Goal: Task Accomplishment & Management: Manage account settings

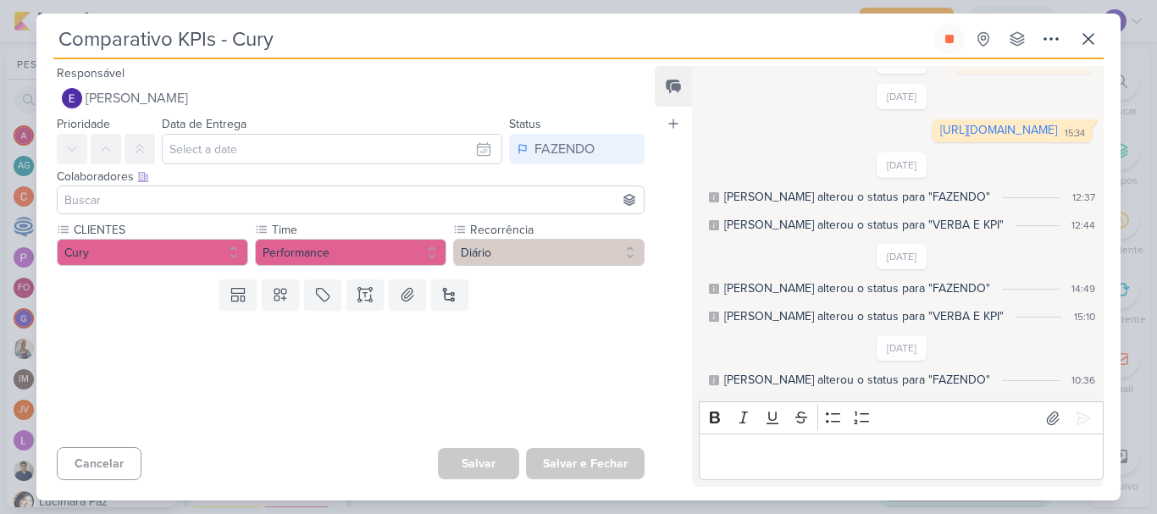
scroll to position [593, 0]
click at [1087, 41] on icon at bounding box center [1088, 39] width 10 height 10
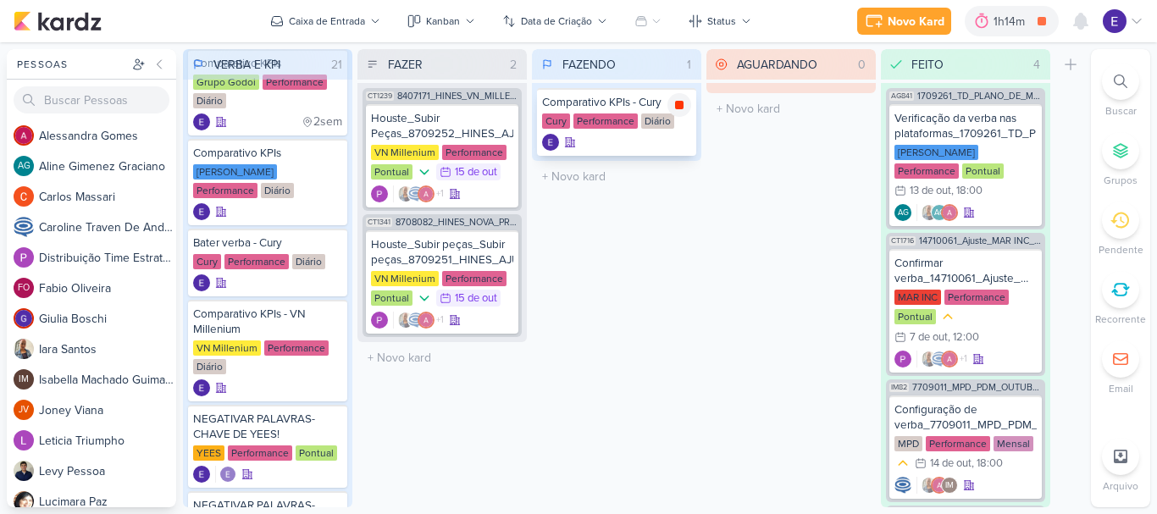
click at [683, 107] on icon at bounding box center [679, 105] width 8 height 8
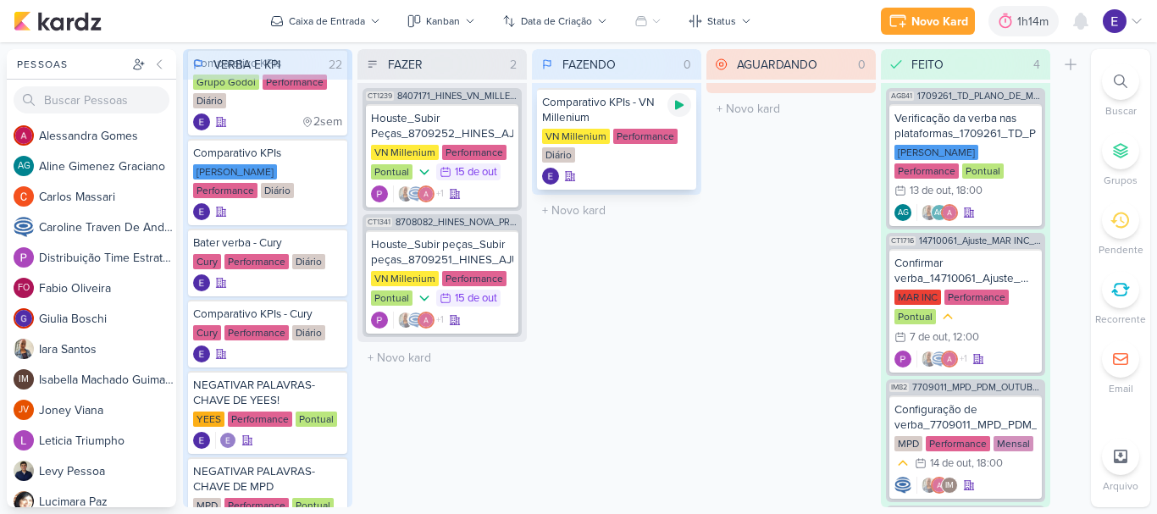
click at [677, 110] on icon at bounding box center [679, 105] width 14 height 14
click at [620, 167] on div "Comparativo KPIs - VN Millenium VN Millenium Performance Diário" at bounding box center [616, 139] width 159 height 102
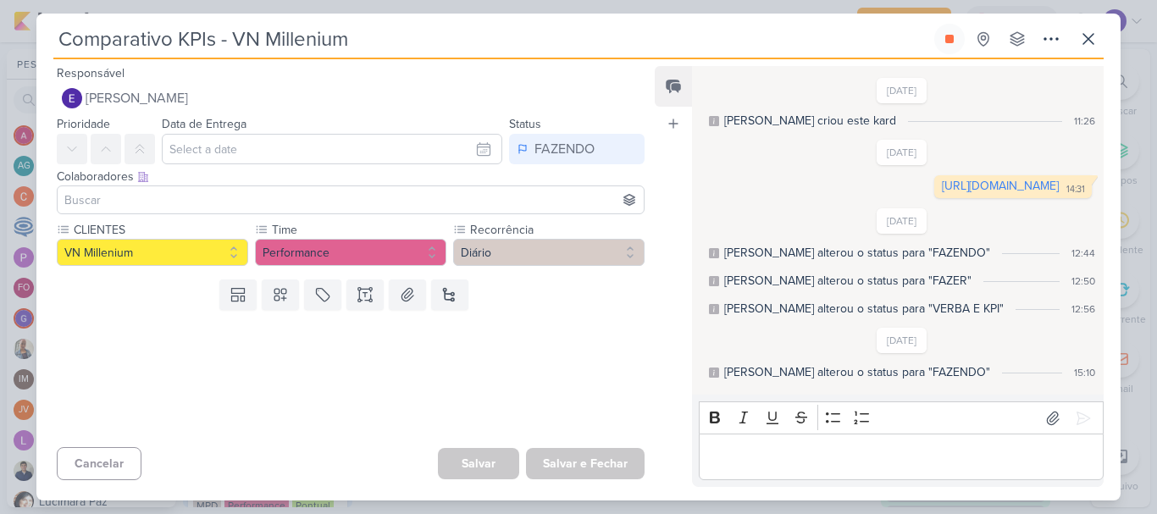
scroll to position [0, 0]
click at [942, 195] on link "[URL][DOMAIN_NAME]" at bounding box center [1000, 187] width 117 height 14
click at [942, 46] on button at bounding box center [949, 39] width 30 height 30
click at [1098, 41] on button at bounding box center [1088, 39] width 30 height 30
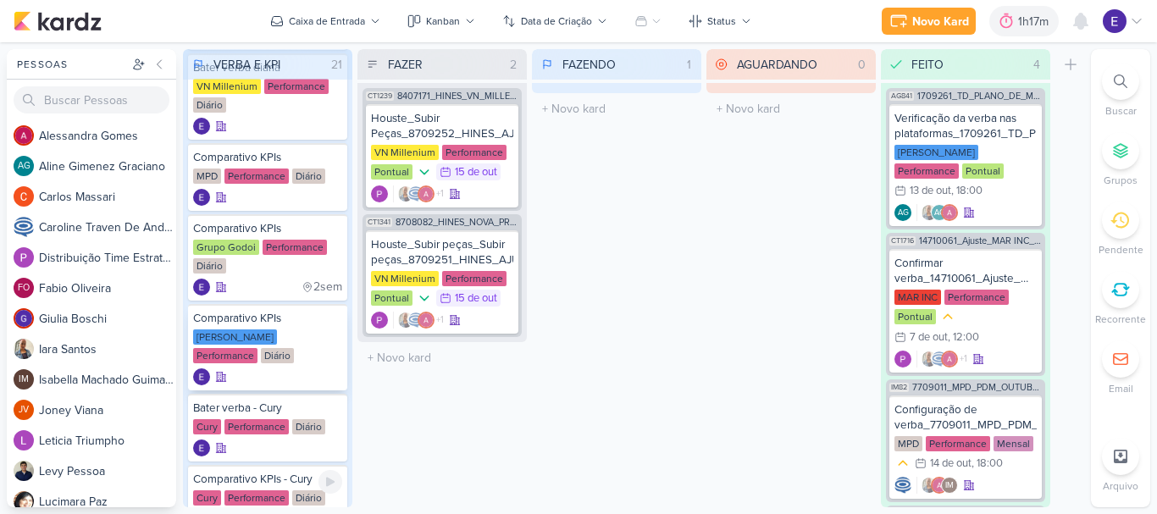
scroll to position [423, 0]
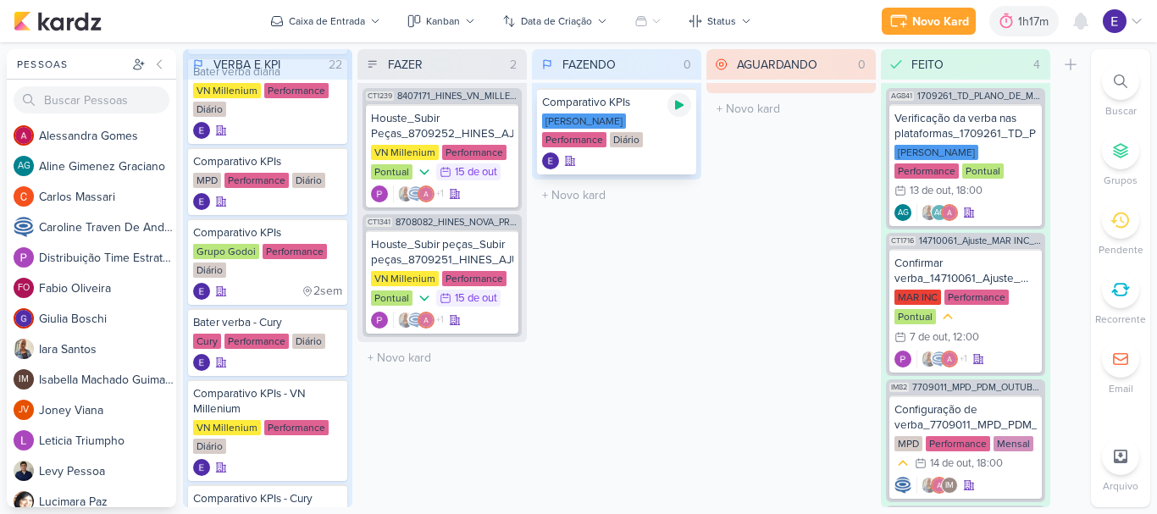
click at [681, 109] on icon at bounding box center [679, 105] width 14 height 14
click at [655, 138] on div "[PERSON_NAME] Performance Diário" at bounding box center [616, 131] width 149 height 36
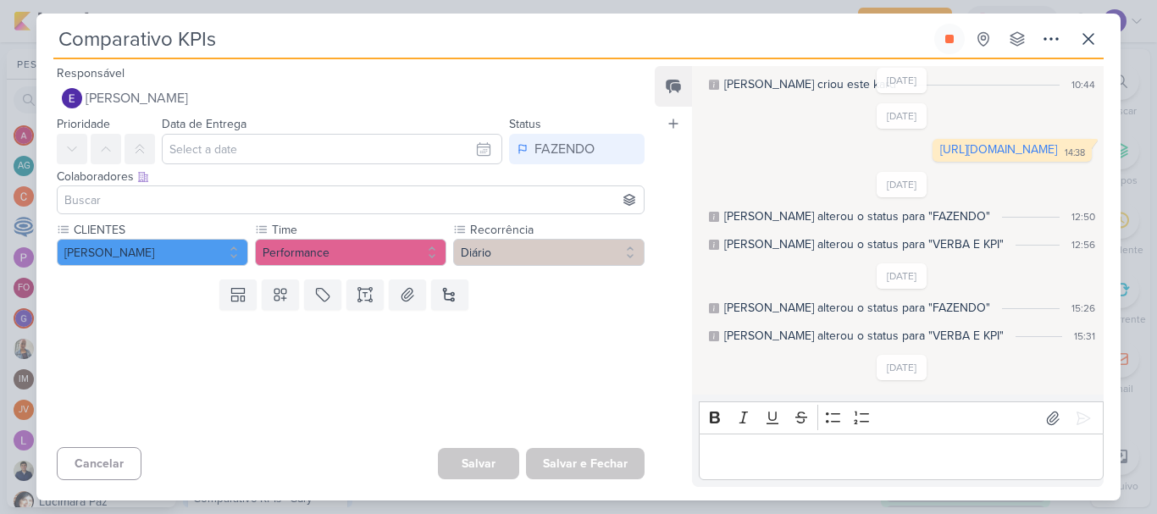
scroll to position [0, 0]
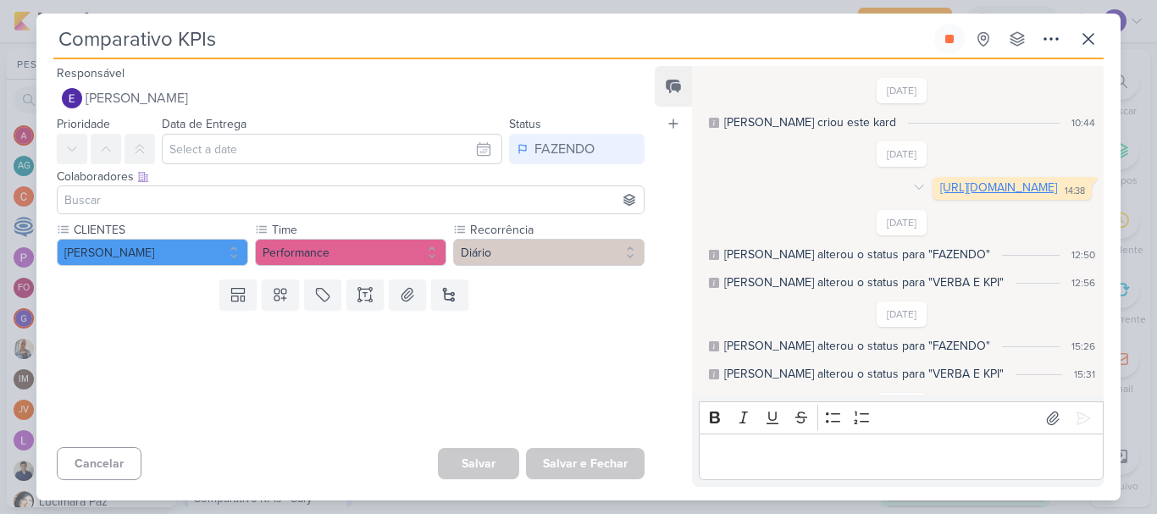
click at [940, 195] on link "[URL][DOMAIN_NAME]" at bounding box center [998, 187] width 117 height 14
click at [947, 50] on button at bounding box center [949, 39] width 30 height 30
click at [1083, 41] on icon at bounding box center [1088, 39] width 20 height 20
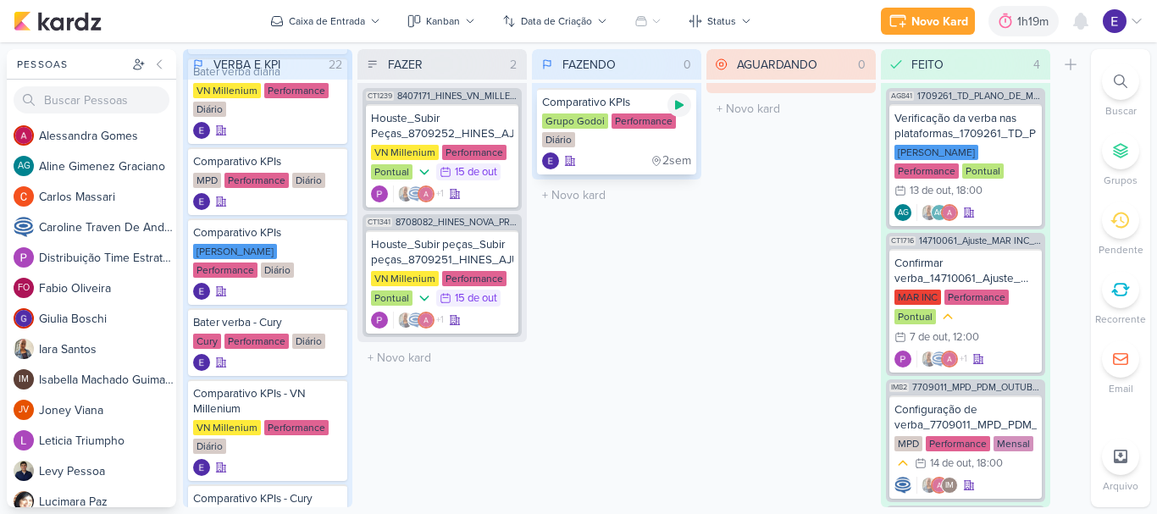
click at [684, 108] on icon at bounding box center [679, 105] width 14 height 14
click at [658, 145] on div "Grupo Godoi Performance Diário" at bounding box center [616, 131] width 149 height 36
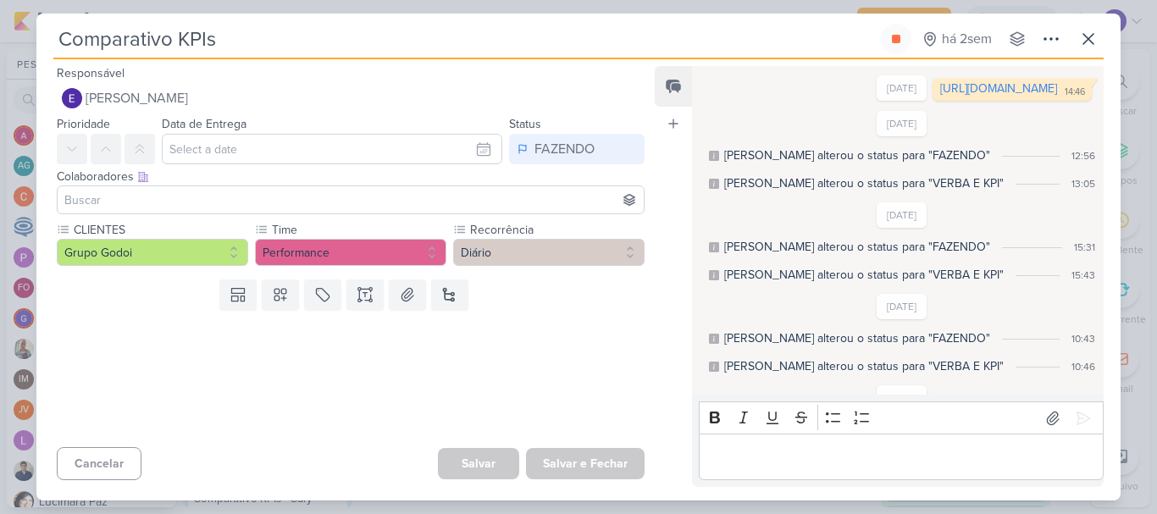
scroll to position [30, 0]
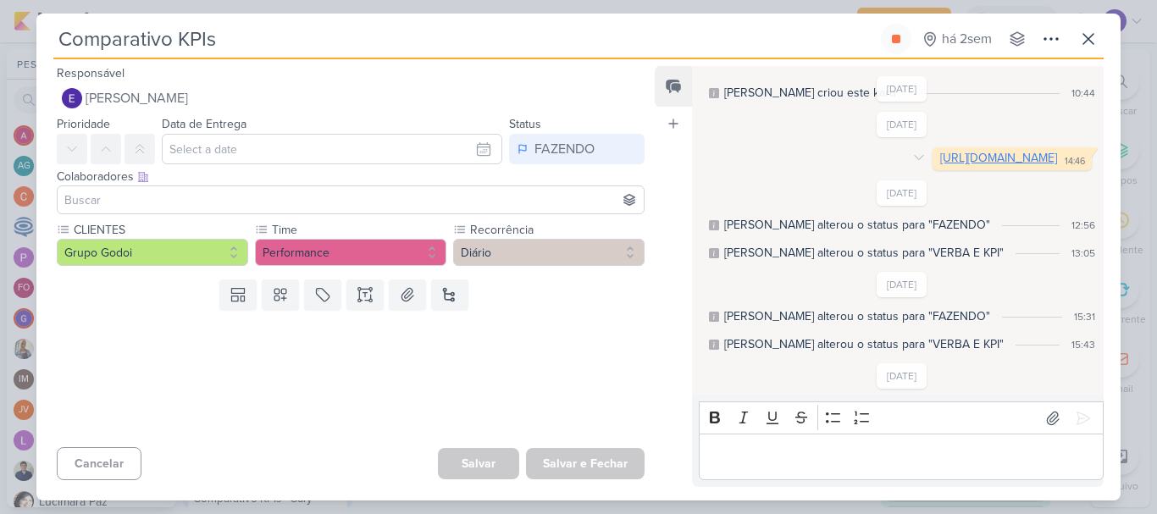
click at [940, 165] on link "[URL][DOMAIN_NAME]" at bounding box center [998, 158] width 117 height 14
click at [889, 36] on icon at bounding box center [896, 39] width 14 height 14
click at [1081, 47] on icon at bounding box center [1088, 39] width 20 height 20
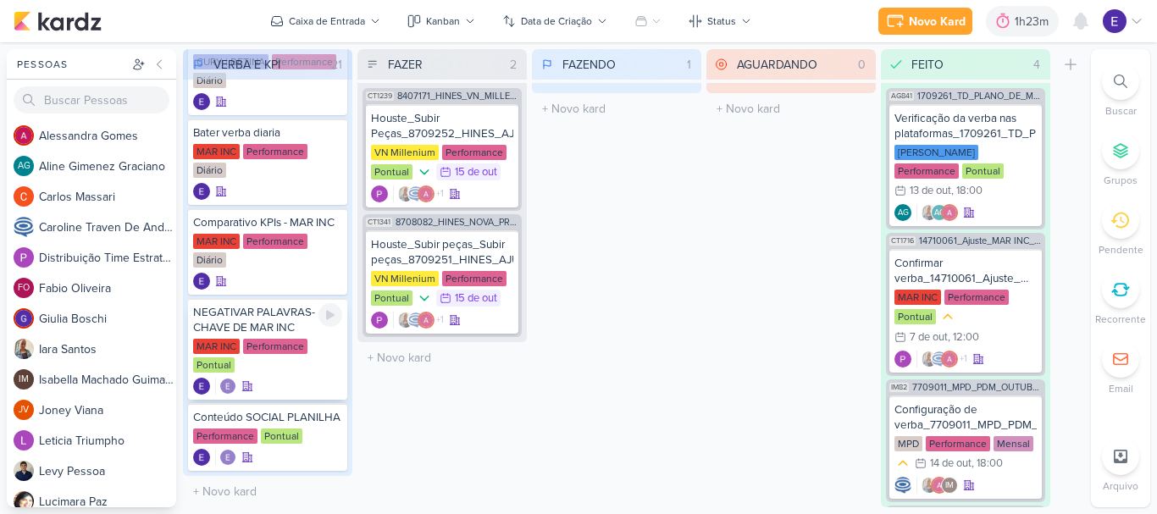
scroll to position [1347, 0]
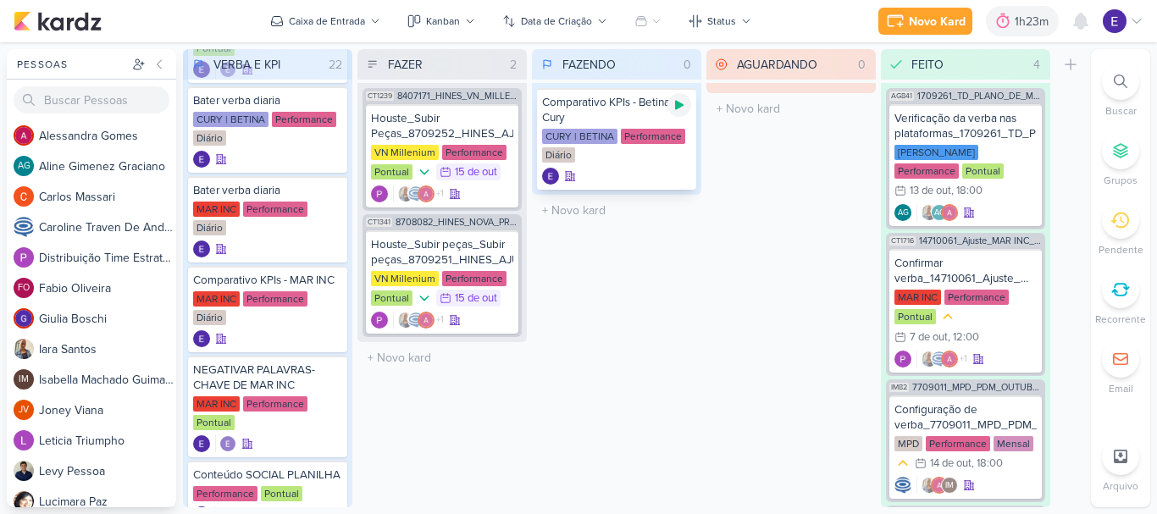
click at [682, 113] on div at bounding box center [679, 105] width 24 height 24
click at [586, 160] on div "CURY | BETINA Performance Diário" at bounding box center [616, 147] width 149 height 36
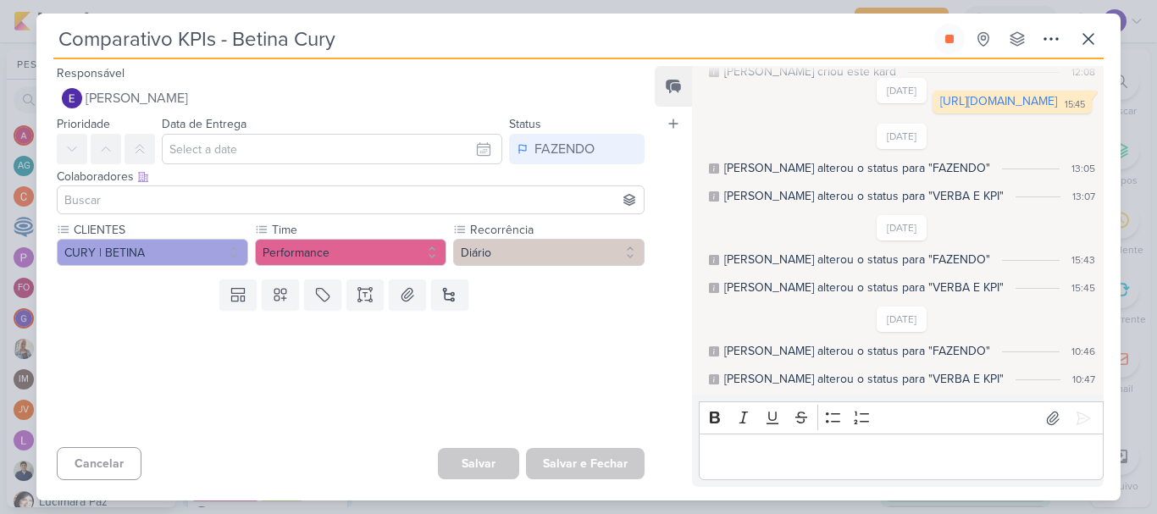
scroll to position [0, 0]
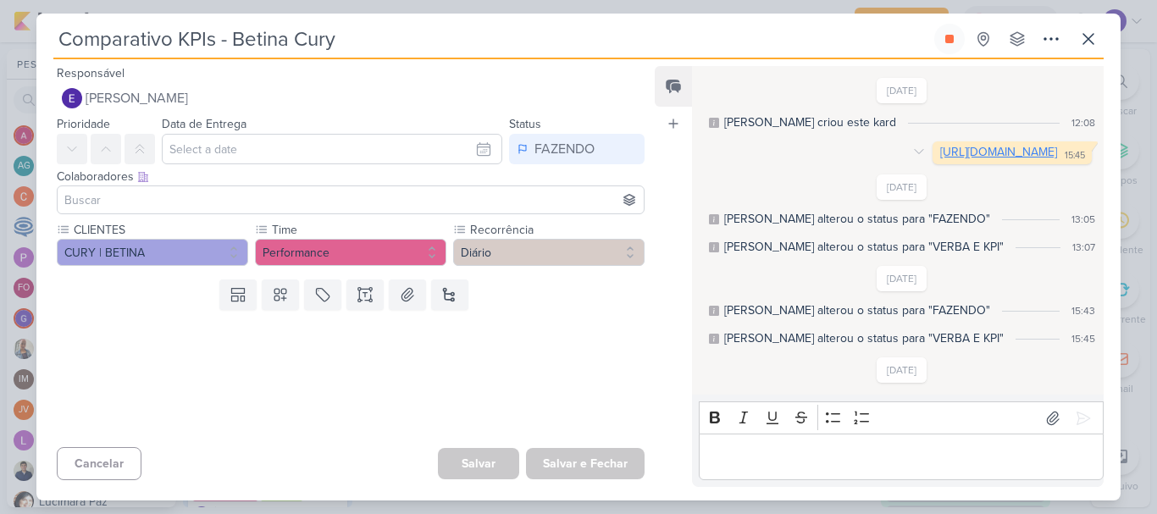
click at [940, 159] on link "[URL][DOMAIN_NAME]" at bounding box center [998, 152] width 117 height 14
click at [957, 39] on button at bounding box center [949, 39] width 30 height 30
click at [1086, 43] on icon at bounding box center [1088, 39] width 20 height 20
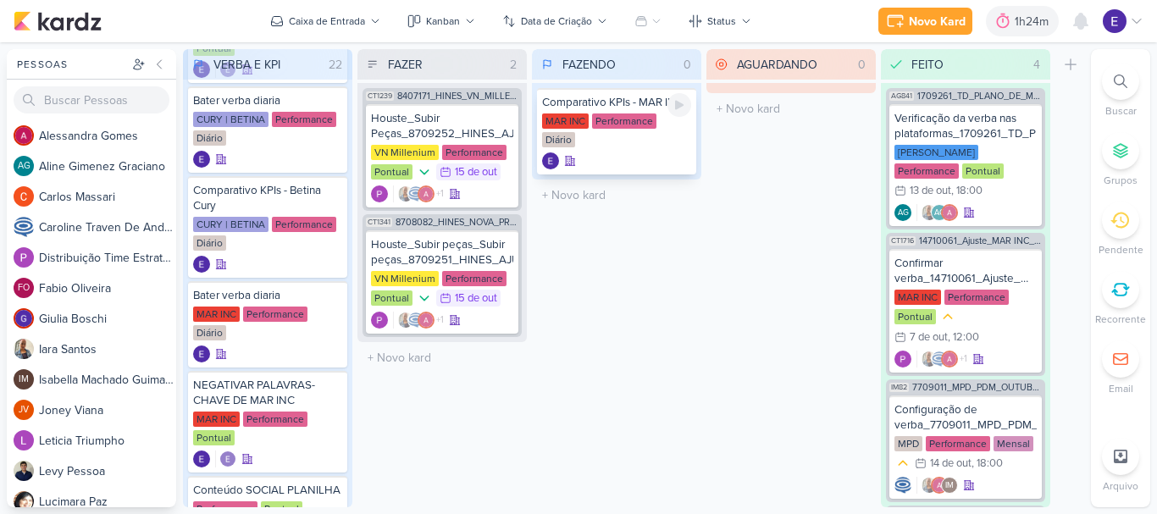
click at [630, 169] on div "FAZENDO 0 Mover Para Esquerda Mover Para Direita [GEOGRAPHIC_DATA] Comparativo …" at bounding box center [616, 278] width 169 height 458
click at [673, 320] on div "FAZENDO 0 Mover Para Esquerda Mover Para Direita [GEOGRAPHIC_DATA] Comparativo …" at bounding box center [616, 278] width 169 height 458
click at [689, 107] on div at bounding box center [679, 105] width 24 height 24
click at [666, 310] on div "FAZENDO 1 Mover Para Esquerda Mover Para Direita [GEOGRAPHIC_DATA] Comparativo …" at bounding box center [616, 278] width 169 height 458
click at [639, 151] on div "Comparativo KPIs - MAR INC MAR INC Performance Diário" at bounding box center [616, 131] width 159 height 86
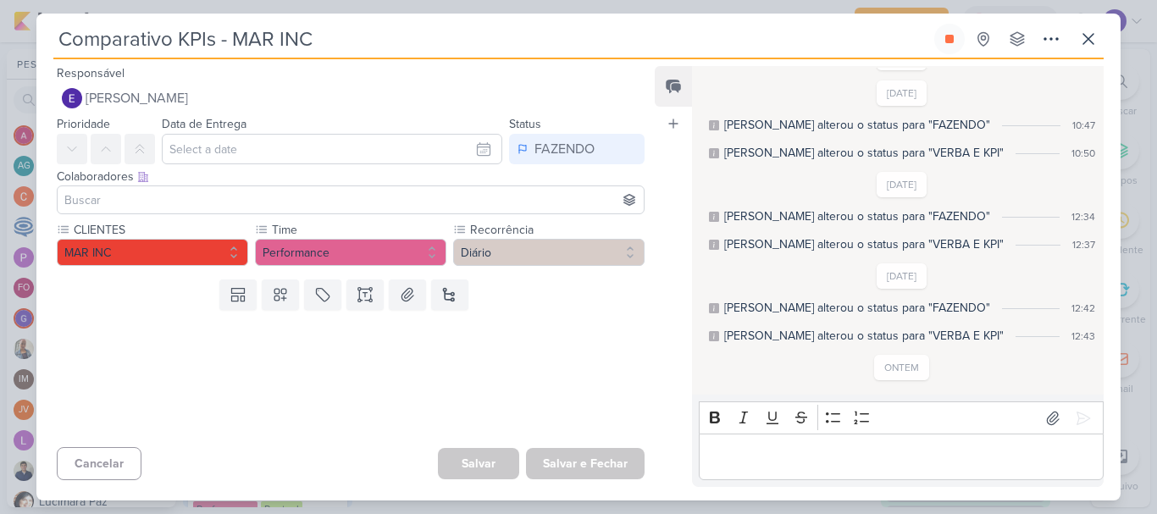
scroll to position [79, 0]
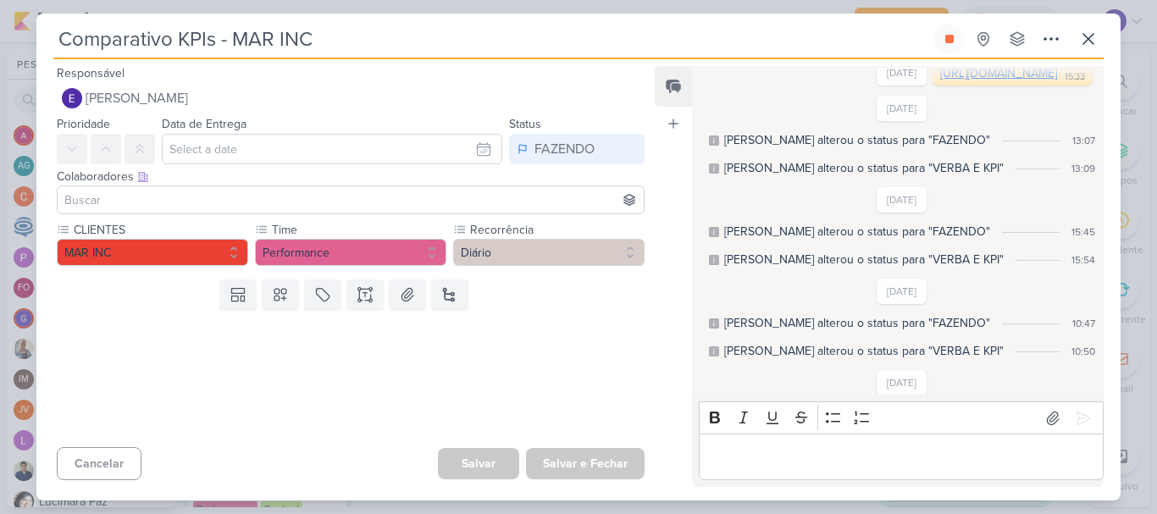
click at [940, 80] on link "[URL][DOMAIN_NAME]" at bounding box center [998, 73] width 117 height 14
click at [1074, 43] on button at bounding box center [1088, 39] width 30 height 30
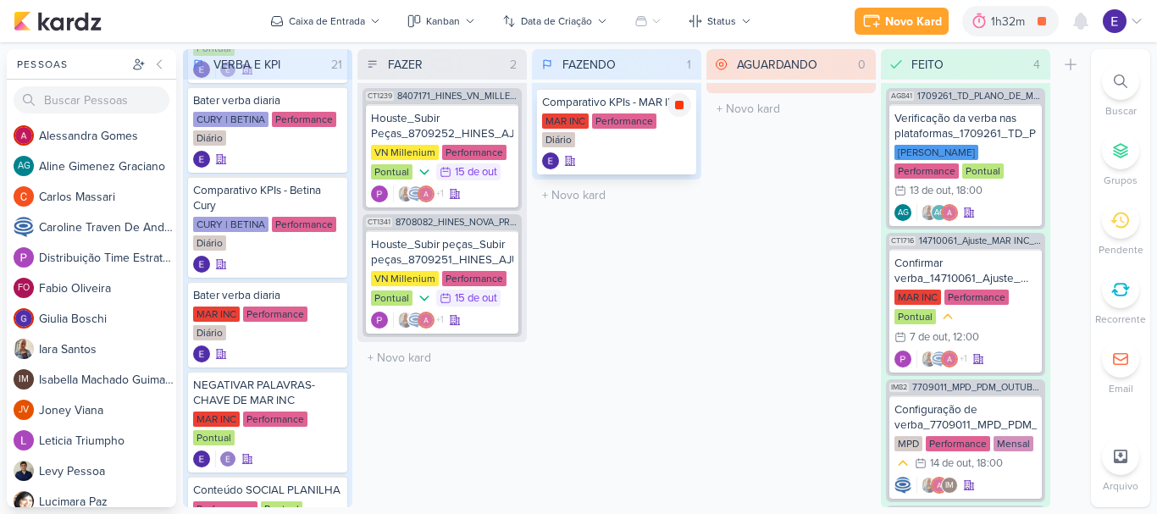
click at [683, 106] on icon at bounding box center [679, 105] width 8 height 8
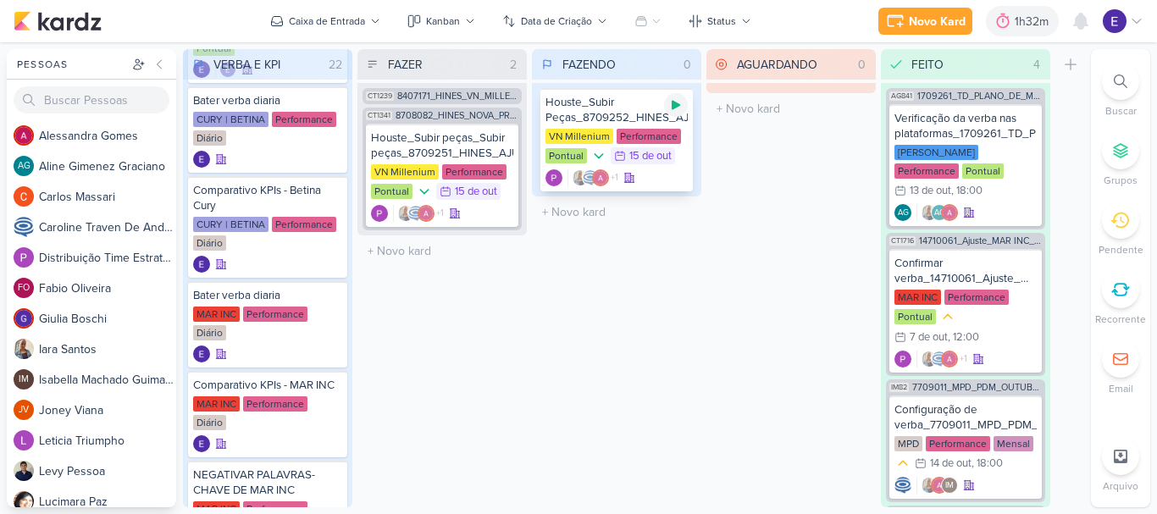
click at [674, 109] on icon at bounding box center [676, 105] width 14 height 14
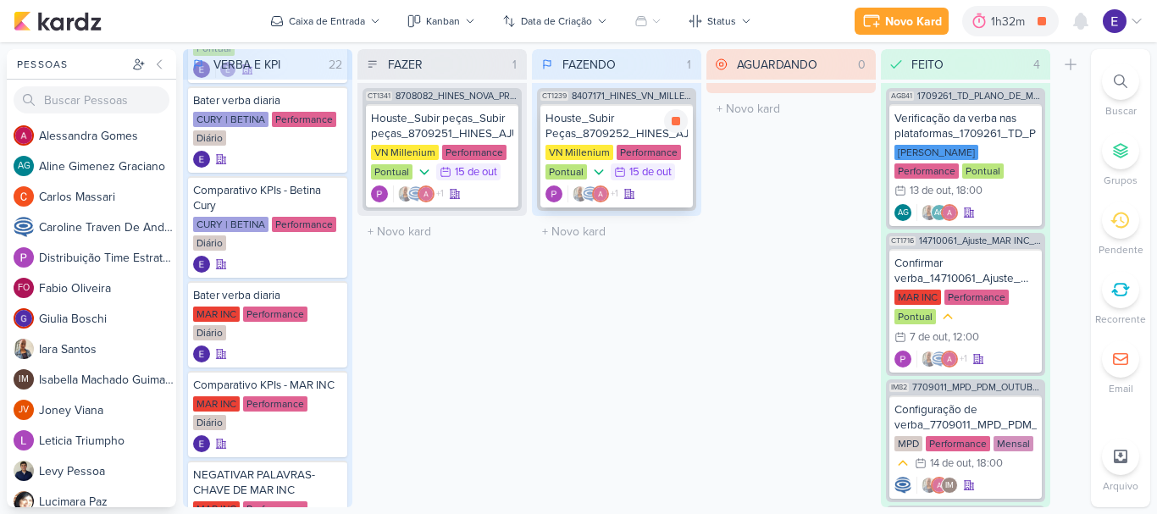
click at [645, 196] on div "+1" at bounding box center [616, 193] width 142 height 17
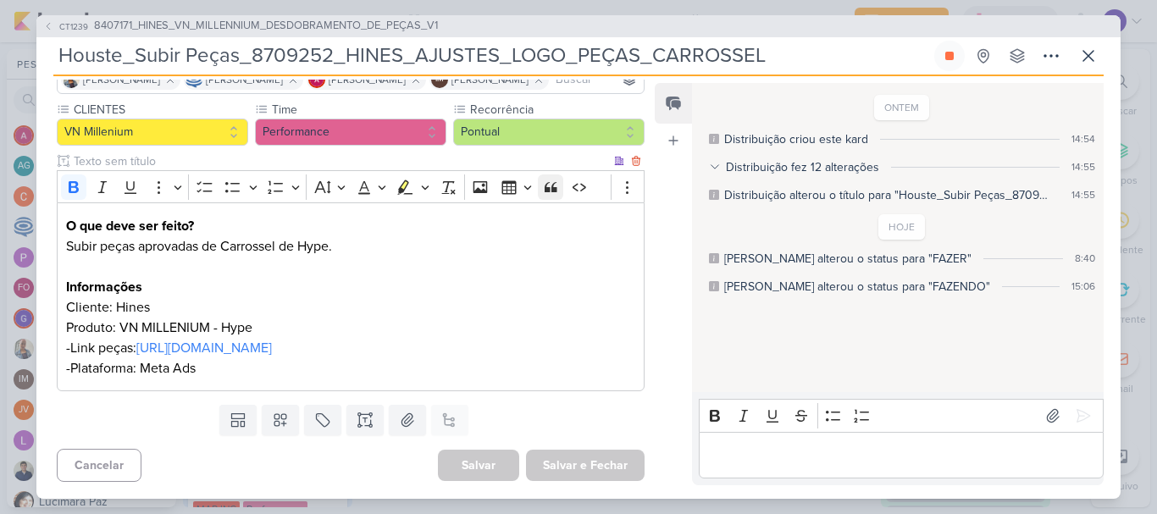
scroll to position [181, 0]
click at [272, 340] on link "[URL][DOMAIN_NAME]" at bounding box center [203, 348] width 135 height 17
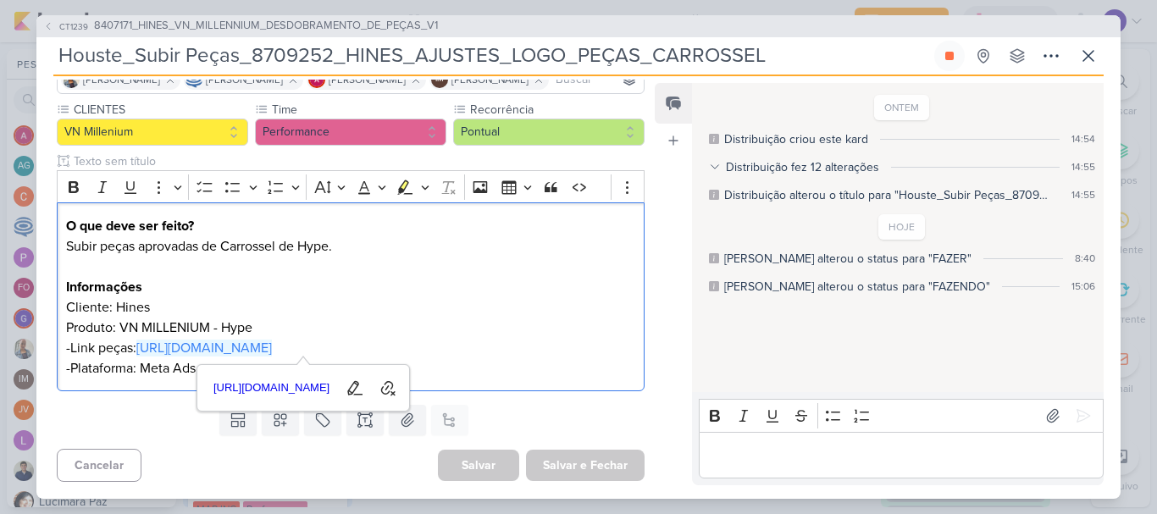
click at [732, 440] on div "Editor editing area: main" at bounding box center [901, 455] width 405 height 47
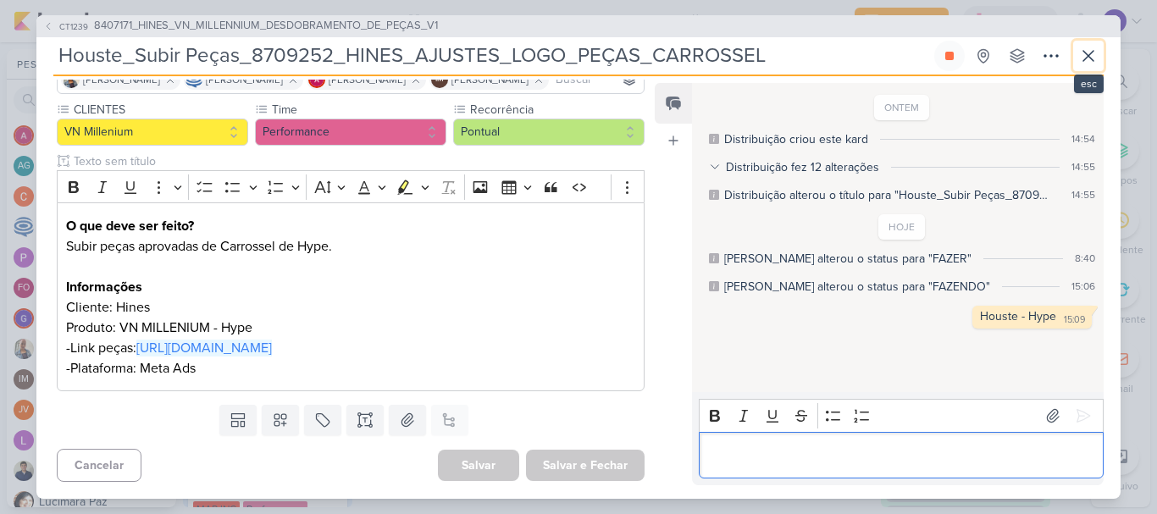
click at [1078, 61] on button at bounding box center [1088, 56] width 30 height 30
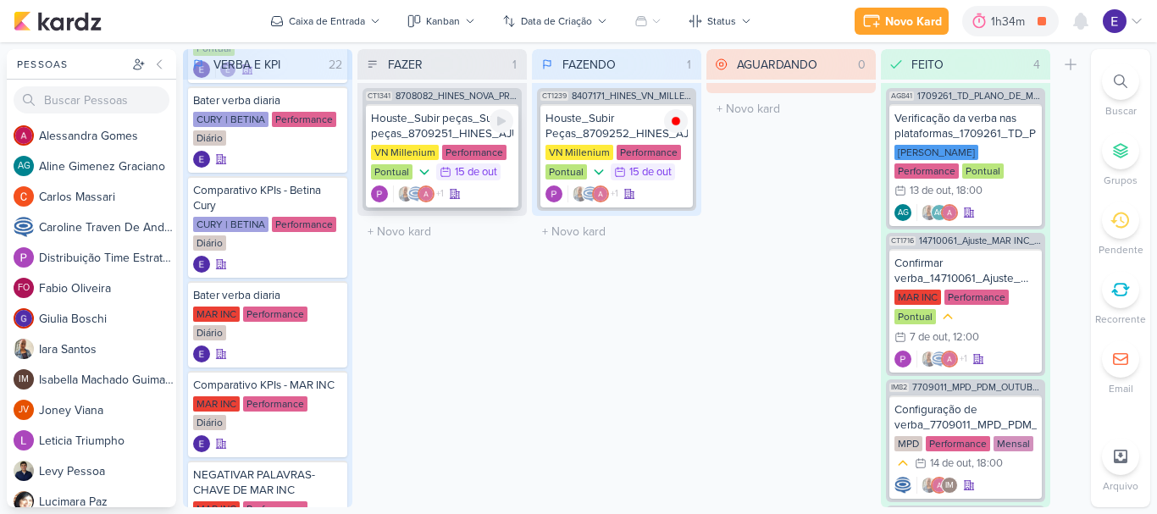
click at [498, 199] on div "+1" at bounding box center [442, 193] width 142 height 17
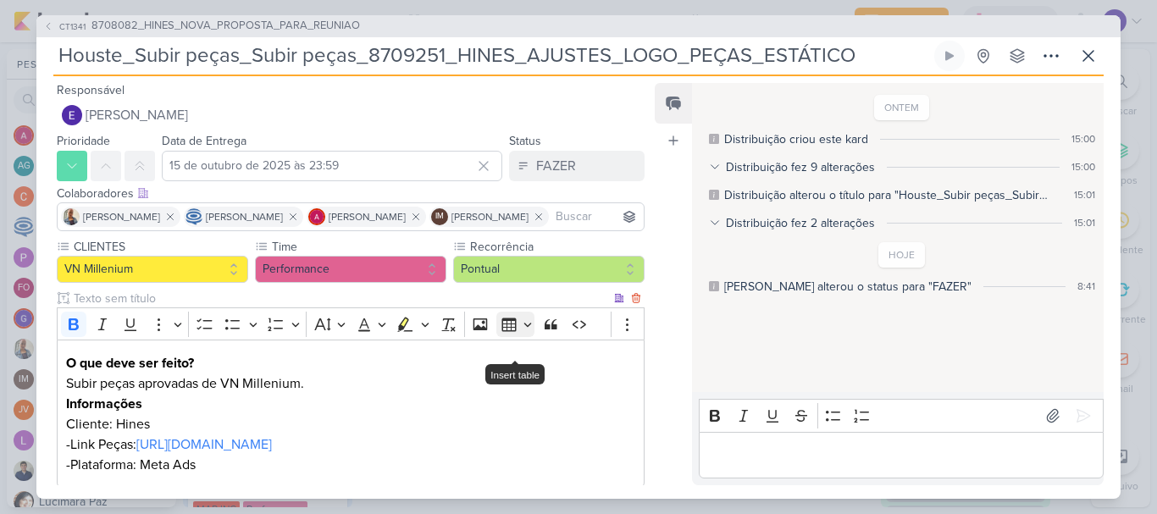
scroll to position [85, 0]
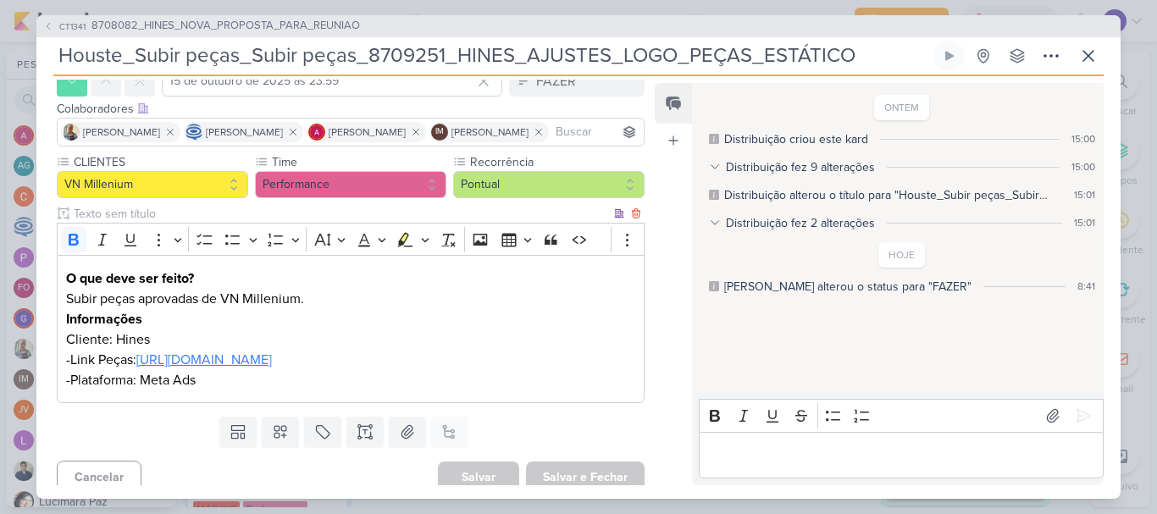
click at [272, 368] on link "[URL][DOMAIN_NAME]" at bounding box center [203, 359] width 135 height 17
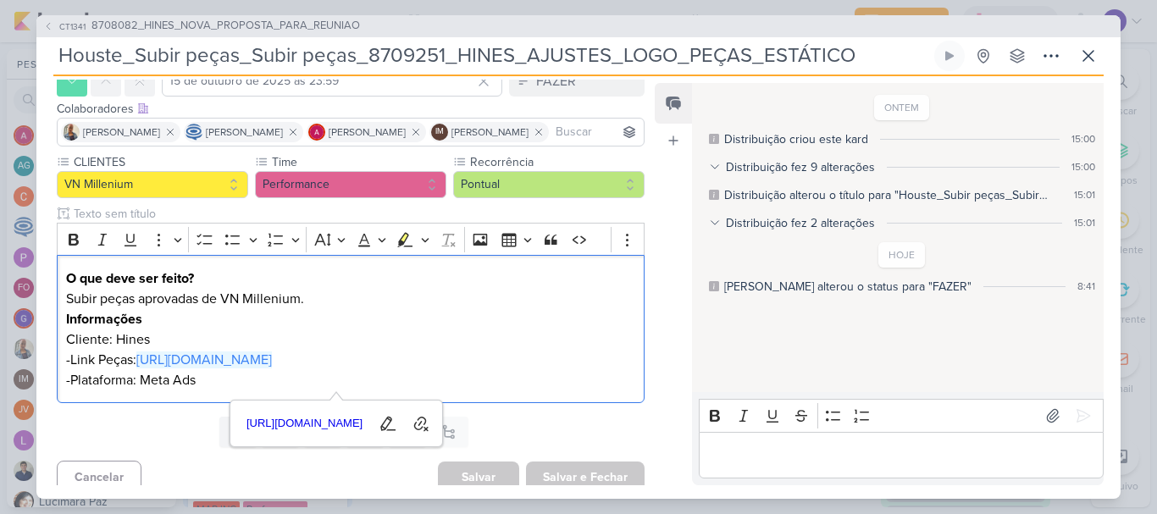
click at [775, 443] on div "Editor editing area: main" at bounding box center [901, 455] width 405 height 47
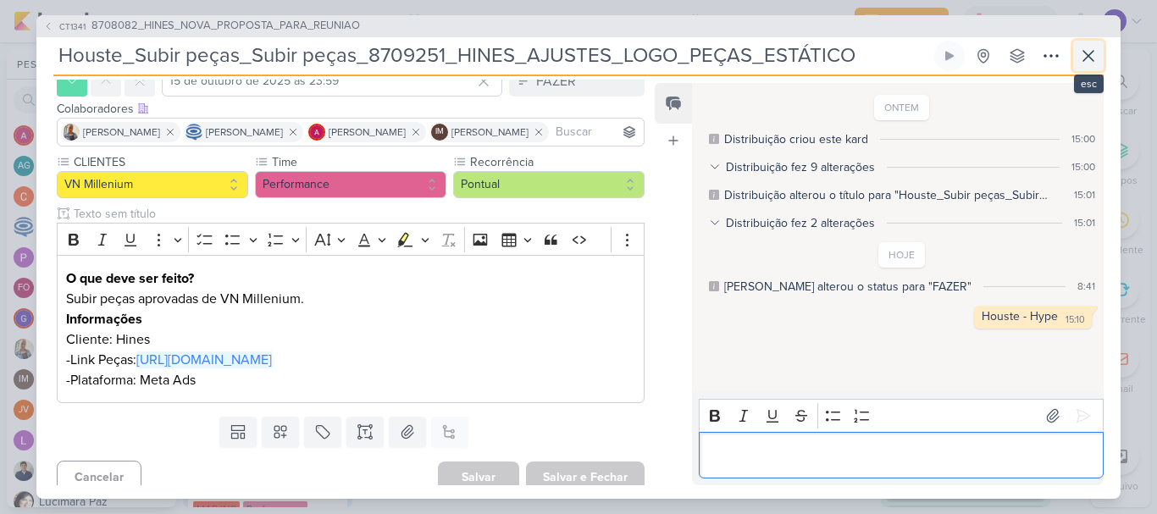
click at [1083, 58] on icon at bounding box center [1088, 56] width 20 height 20
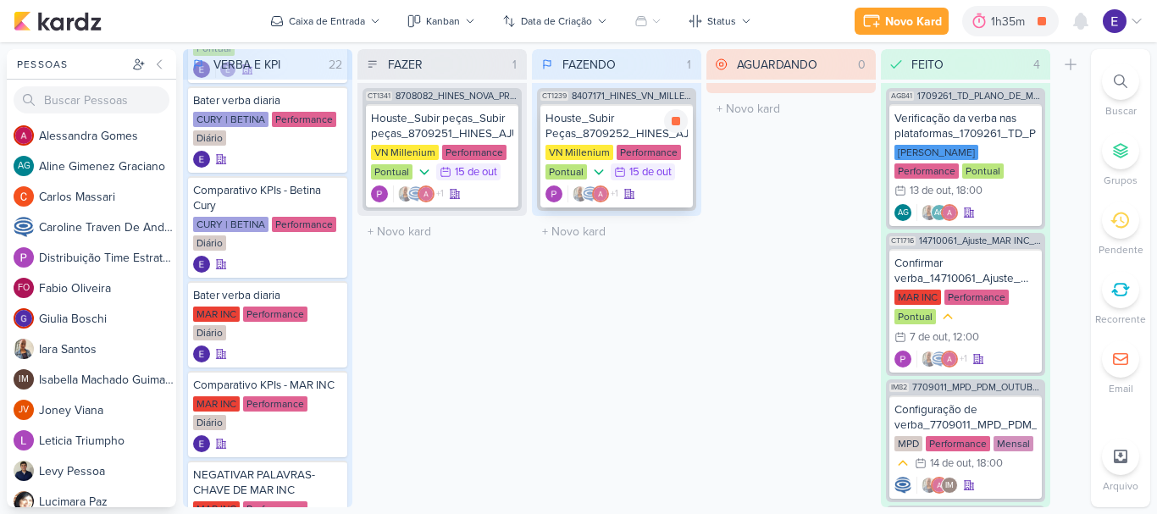
click at [650, 189] on div "+1" at bounding box center [616, 193] width 142 height 17
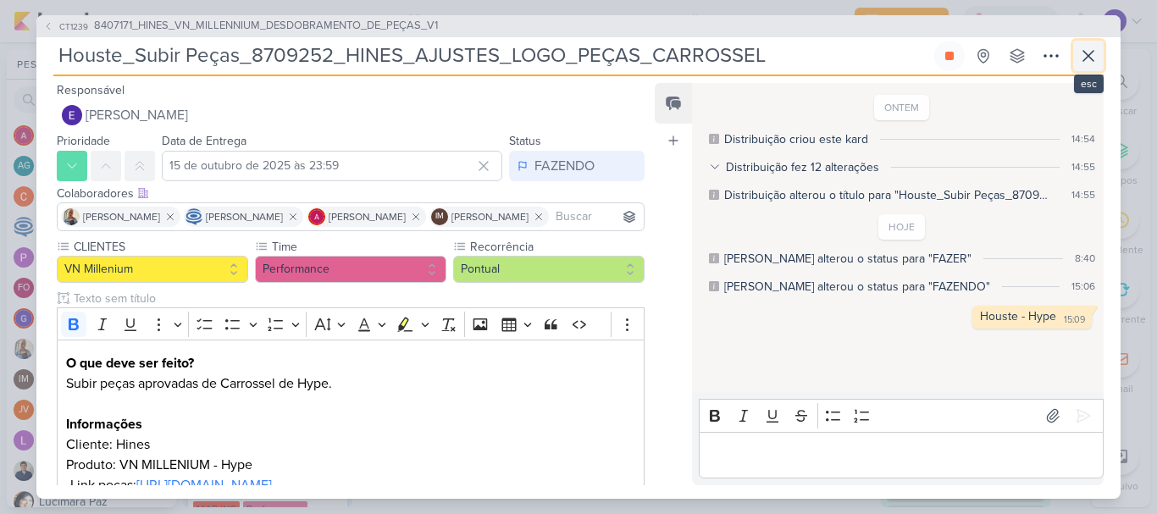
click at [1087, 53] on icon at bounding box center [1088, 56] width 20 height 20
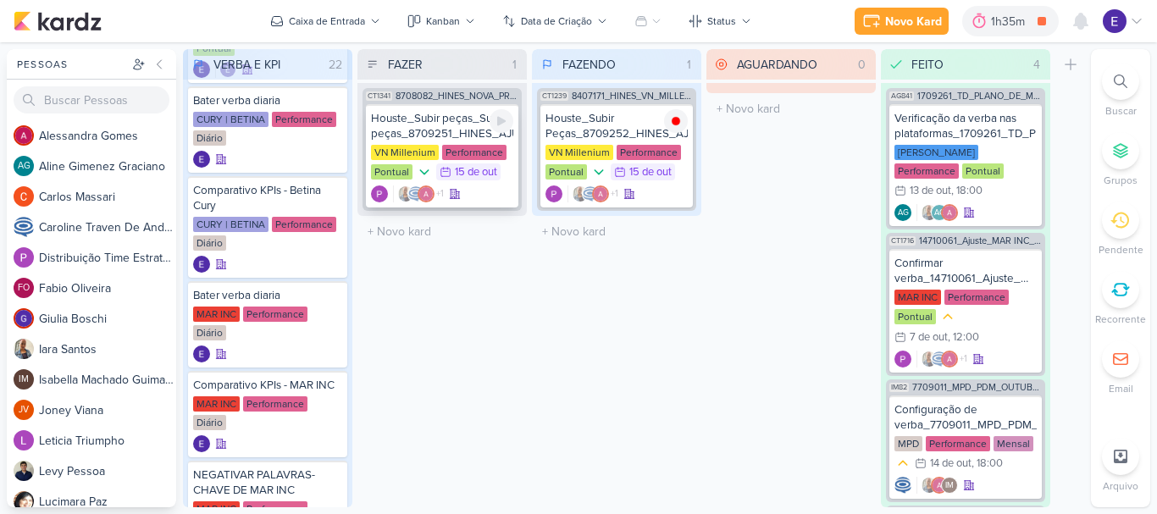
click at [502, 193] on div "+1" at bounding box center [442, 193] width 142 height 17
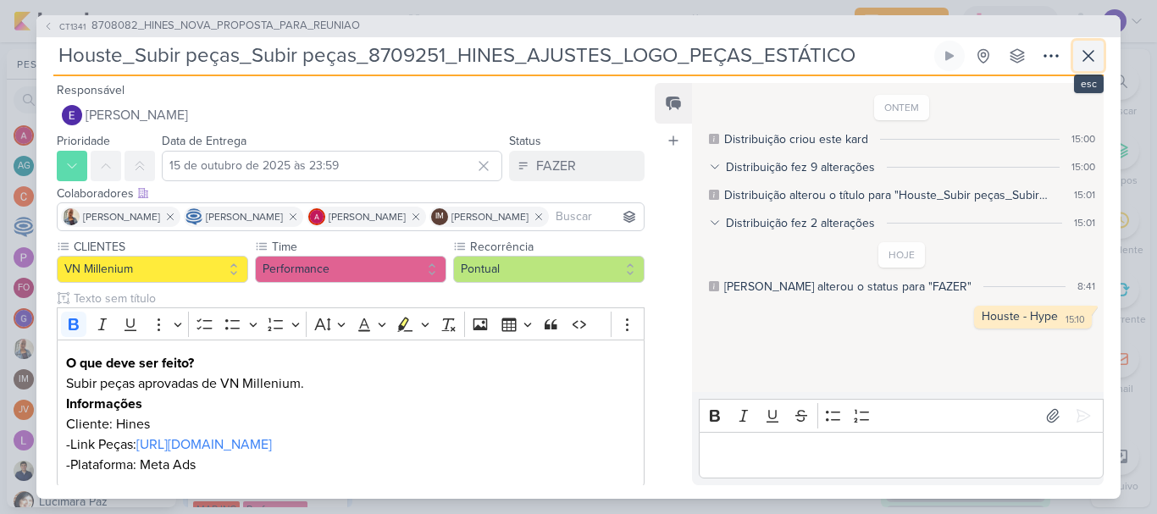
click at [1092, 61] on icon at bounding box center [1088, 56] width 20 height 20
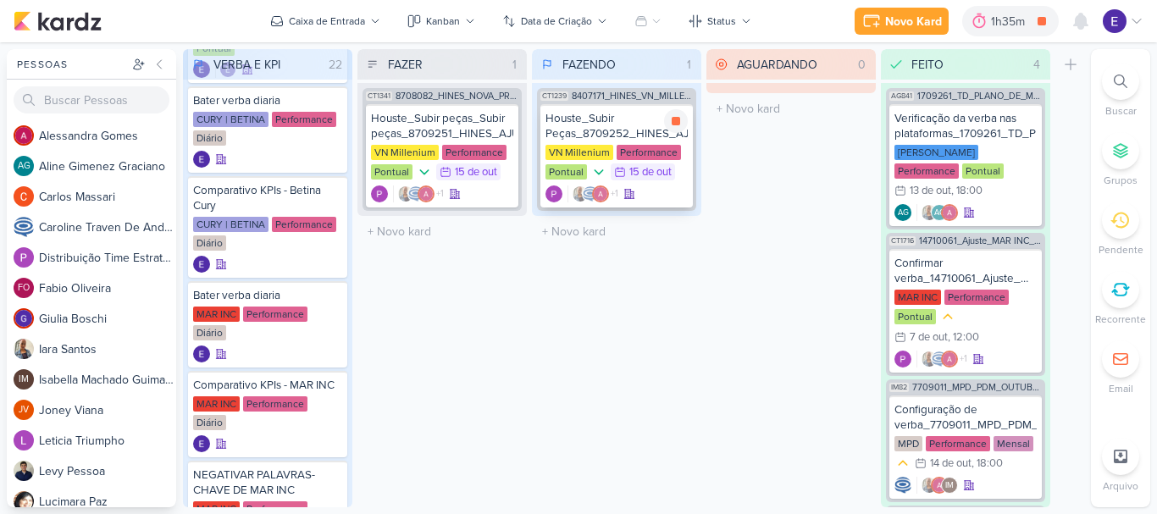
click at [655, 196] on div "+1" at bounding box center [616, 193] width 142 height 17
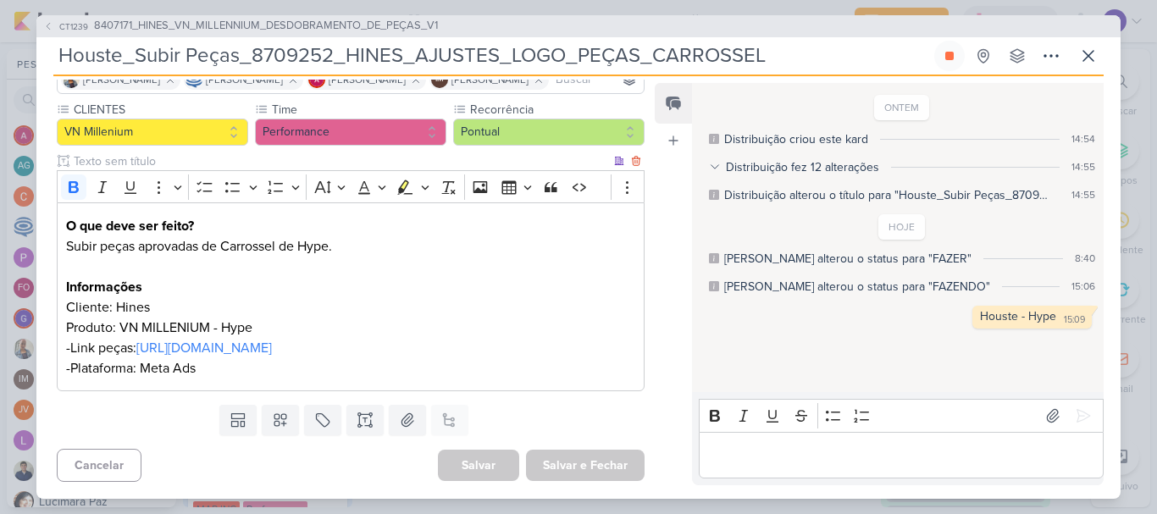
scroll to position [181, 0]
click at [768, 451] on p "Editor editing area: main" at bounding box center [900, 455] width 387 height 20
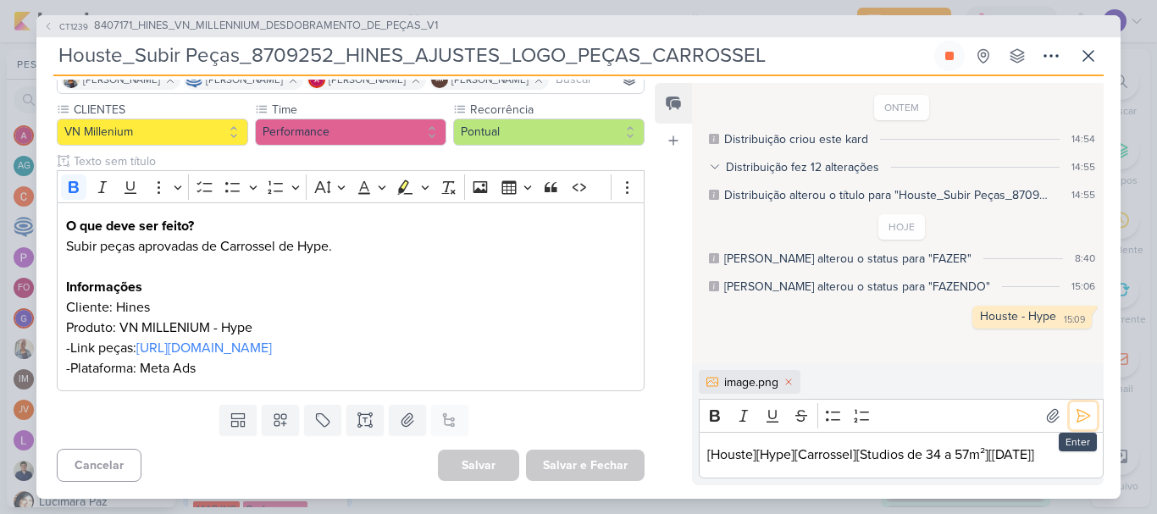
click at [1076, 418] on icon at bounding box center [1083, 415] width 17 height 17
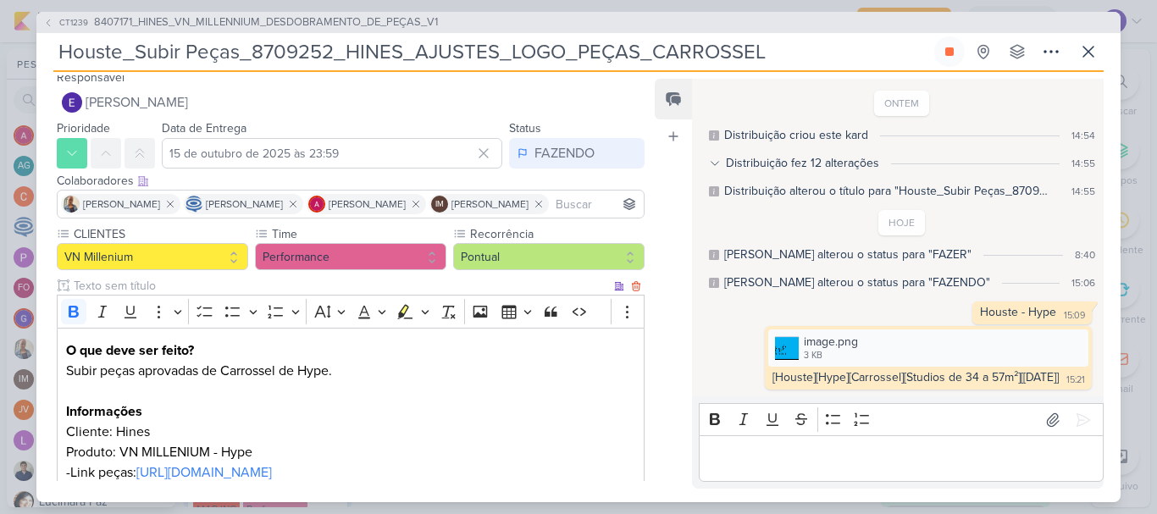
scroll to position [0, 0]
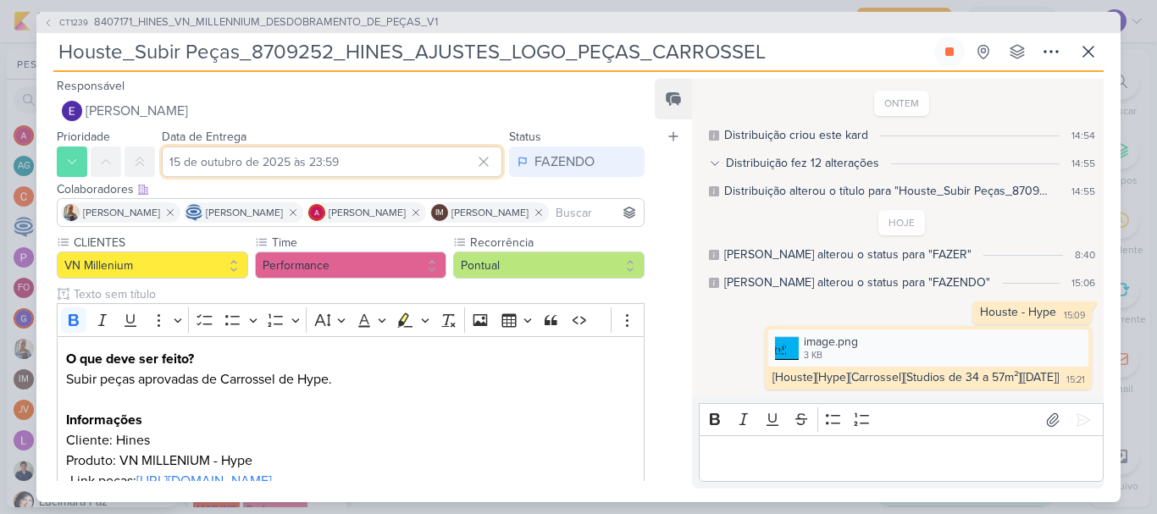
click at [381, 149] on input "15 de outubro de 2025 às 23:59" at bounding box center [332, 162] width 340 height 30
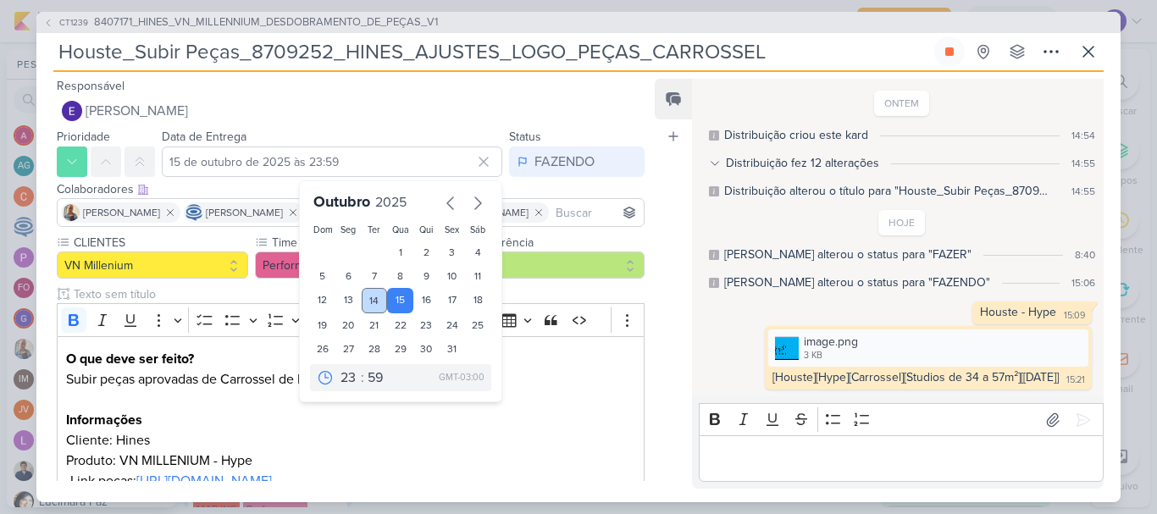
click at [372, 290] on div "14" at bounding box center [375, 300] width 26 height 25
type input "[DATE] 23:59"
click at [323, 164] on input "[DATE] 23:59" at bounding box center [332, 162] width 340 height 30
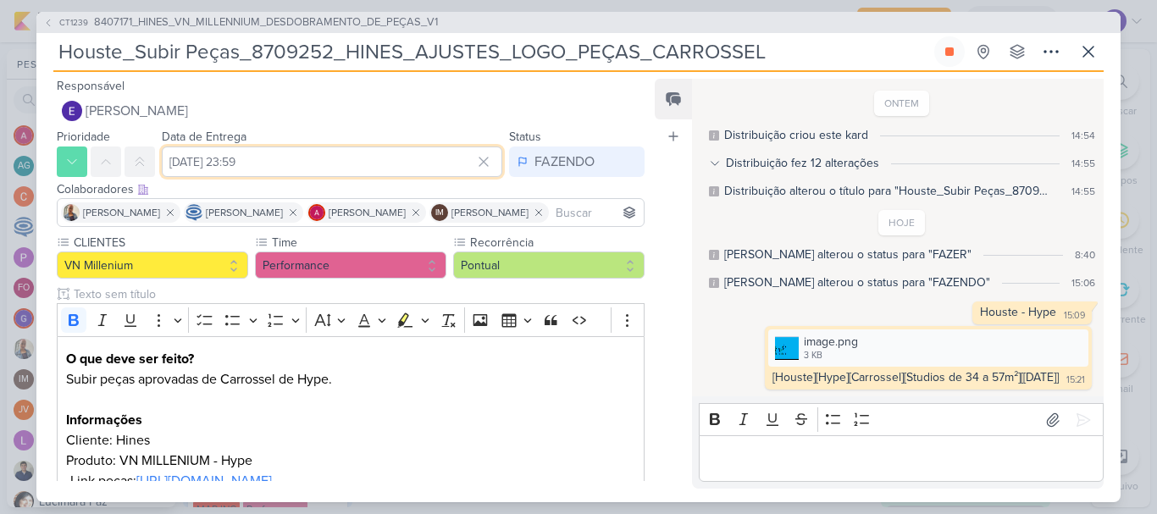
click at [324, 161] on input "[DATE] 23:59" at bounding box center [332, 162] width 340 height 30
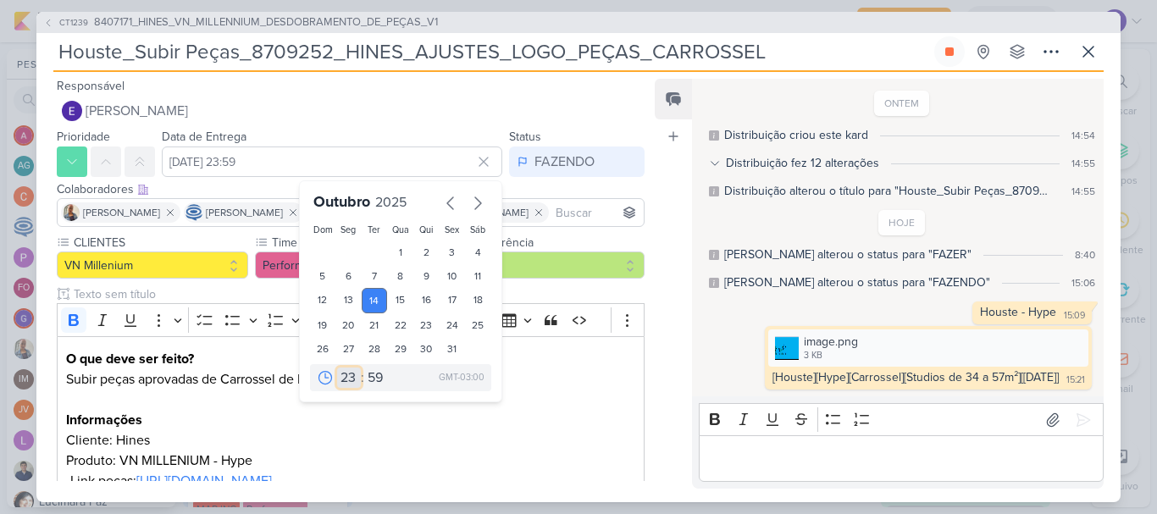
click at [346, 370] on select "00 01 02 03 04 05 06 07 08 09 10 11 12 13 14 15 16 17 18 19 20 21 22 23" at bounding box center [349, 378] width 24 height 20
select select "15"
click at [337, 368] on select "00 01 02 03 04 05 06 07 08 09 10 11 12 13 14 15 16 17 18 19 20 21 22 23" at bounding box center [349, 378] width 24 height 20
type input "[DATE] 15:59"
click at [368, 376] on select "00 05 10 15 20 25 30 35 40 45 50 55 59" at bounding box center [376, 378] width 24 height 20
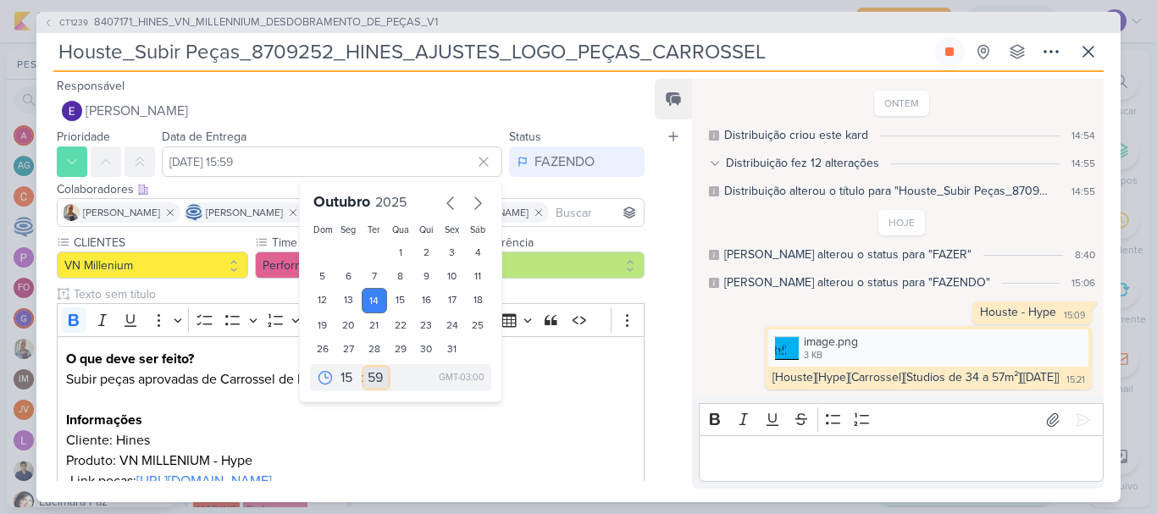
select select "55"
click at [364, 368] on select "00 05 10 15 20 25 30 35 40 45 50 55 59" at bounding box center [376, 378] width 24 height 20
type input "[DATE] 15:55"
click at [656, 372] on div "Feed Atrelar email Solte o email para atrelar ao kard" at bounding box center [673, 284] width 37 height 410
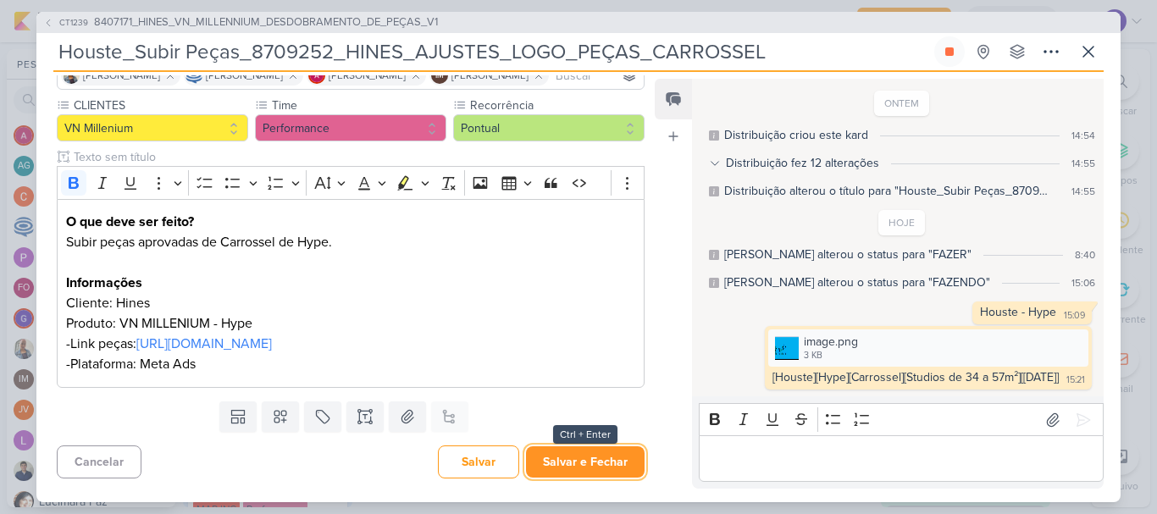
click at [593, 456] on button "Salvar e Fechar" at bounding box center [585, 461] width 119 height 31
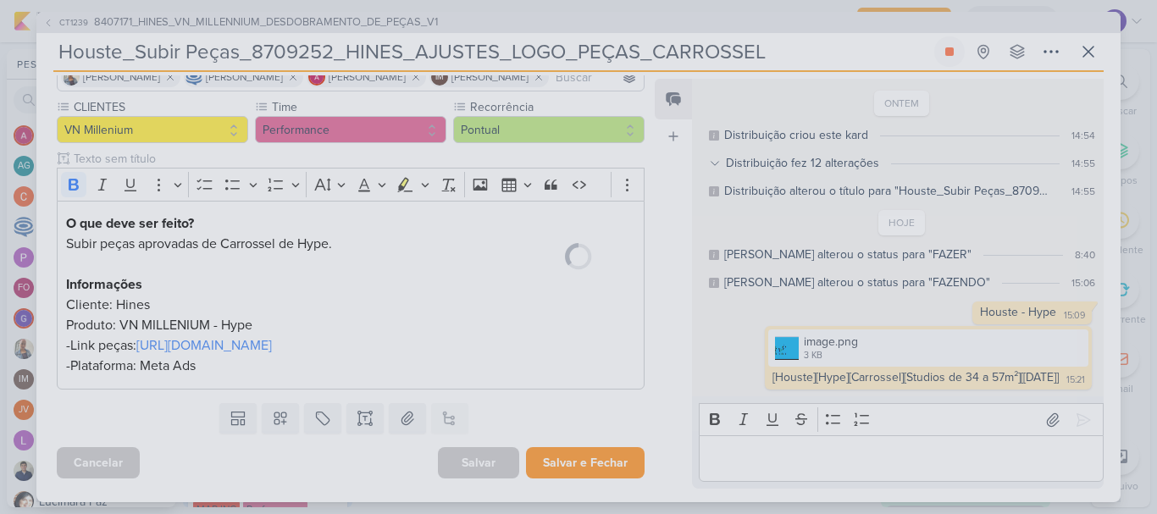
scroll to position [180, 0]
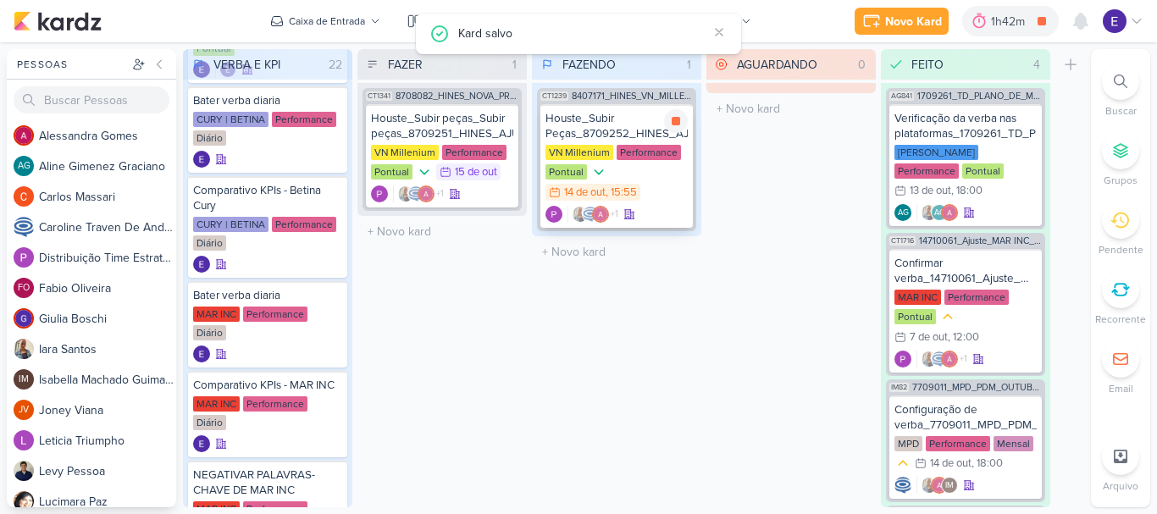
click at [655, 198] on div "VN Millenium Performance Pontual 14/10 [DATE] 15:55" at bounding box center [616, 174] width 142 height 58
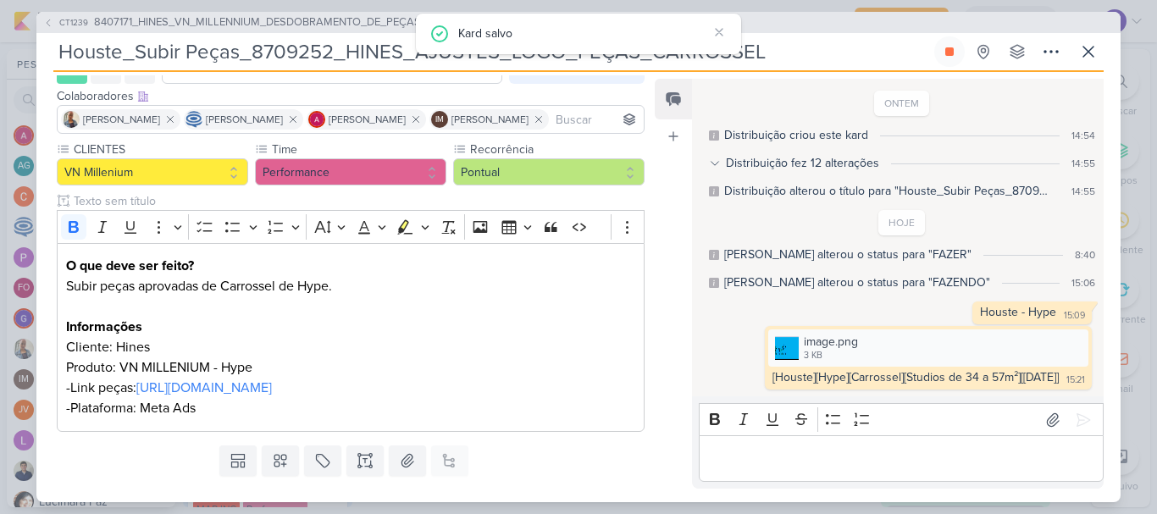
scroll to position [0, 0]
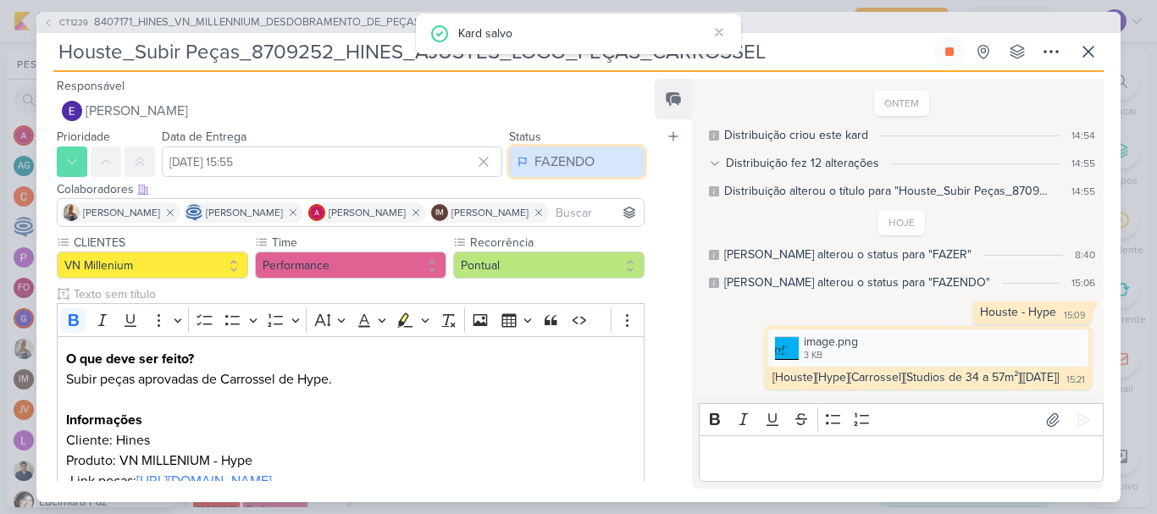
click at [567, 161] on div "FAZENDO" at bounding box center [564, 162] width 60 height 20
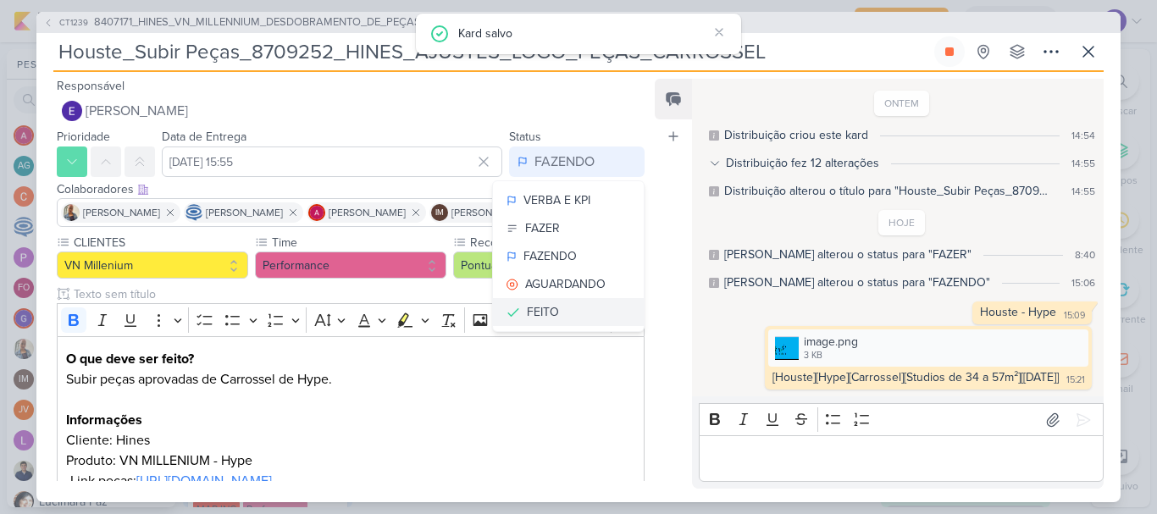
click at [566, 298] on button "FEITO" at bounding box center [568, 312] width 151 height 28
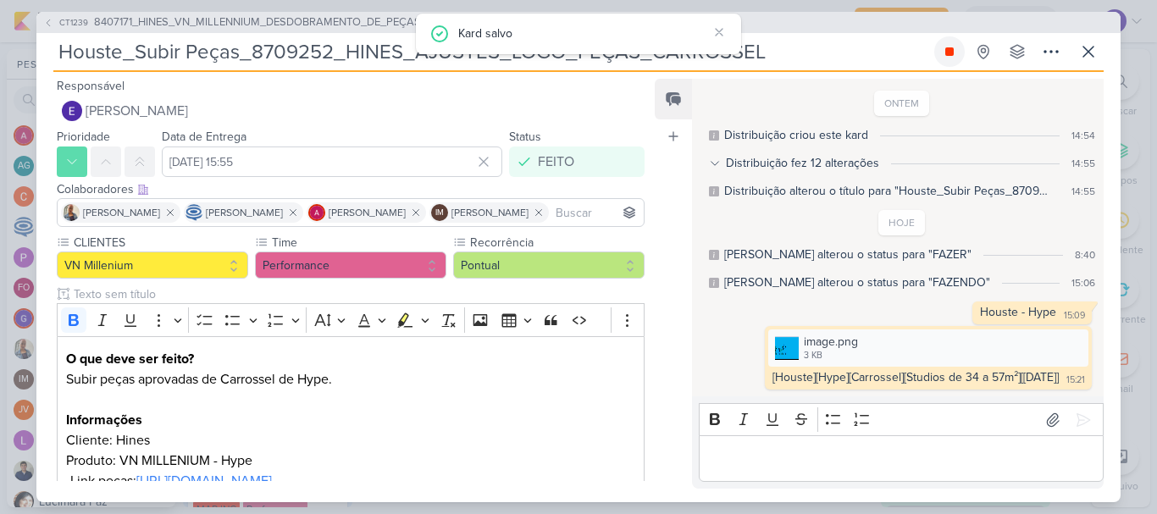
click at [955, 45] on icon at bounding box center [950, 52] width 14 height 14
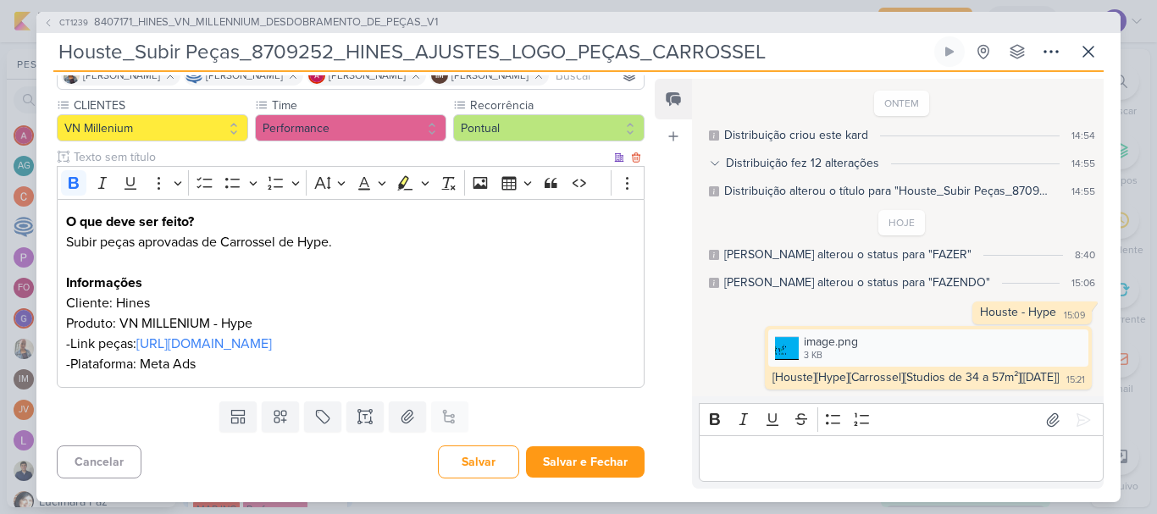
scroll to position [181, 0]
click at [600, 456] on button "Salvar e Fechar" at bounding box center [585, 461] width 119 height 31
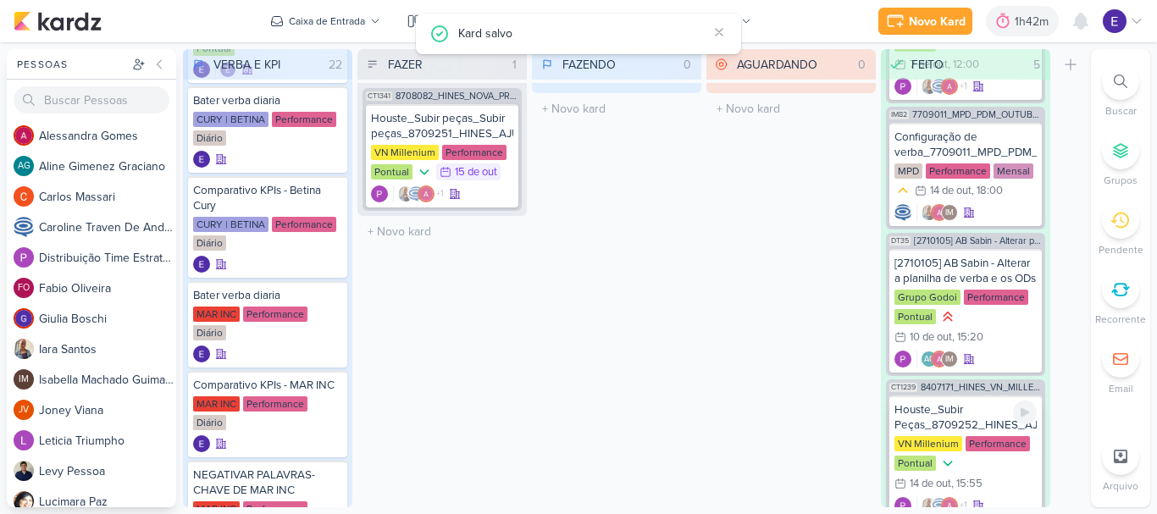
scroll to position [312, 0]
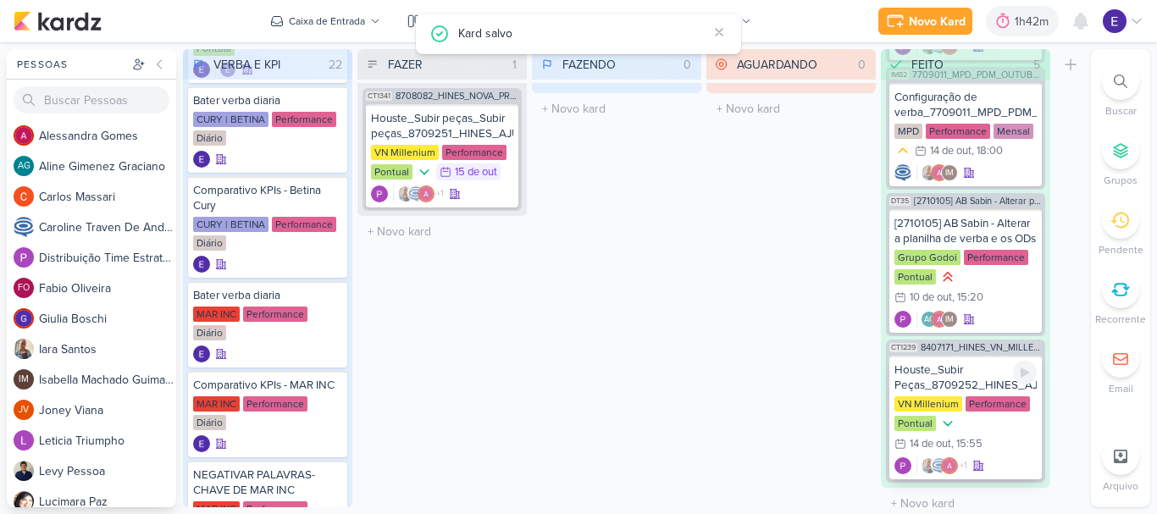
click at [1000, 410] on div "VN Millenium Performance Pontual 14/10 [DATE] 15:55" at bounding box center [965, 425] width 142 height 58
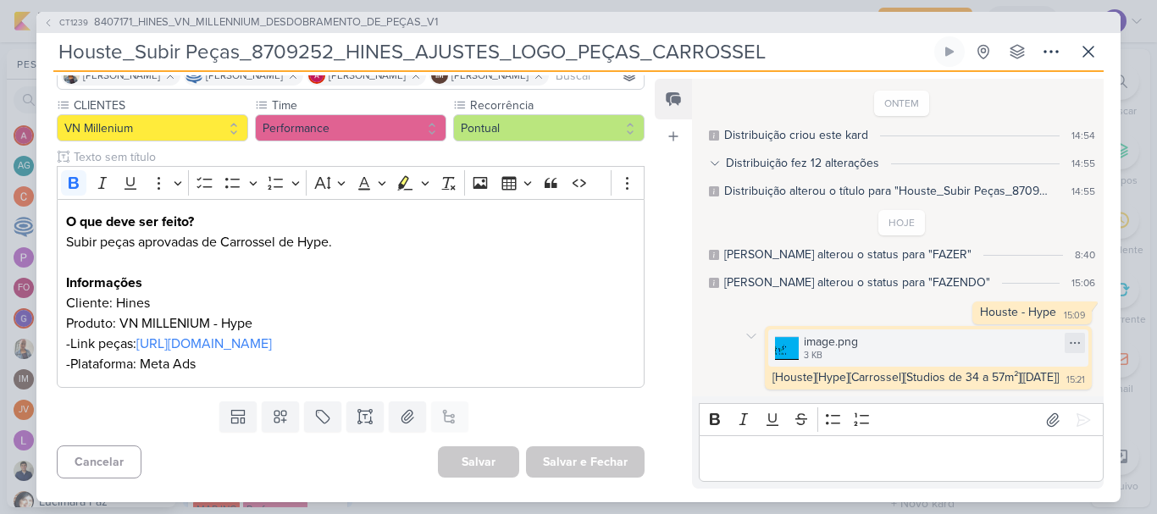
click at [1068, 337] on icon at bounding box center [1075, 343] width 14 height 14
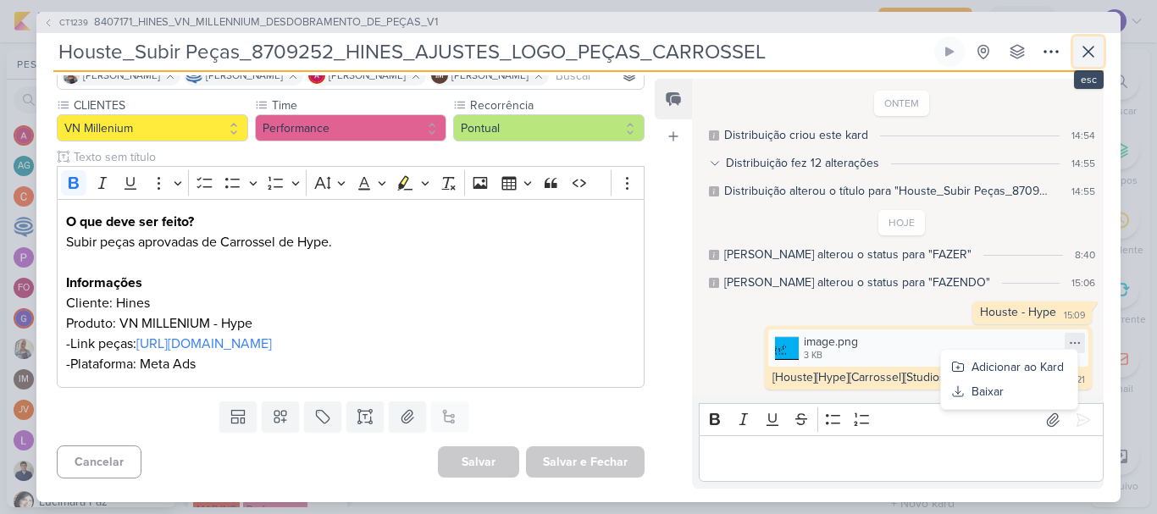
click at [1087, 49] on icon at bounding box center [1088, 51] width 20 height 20
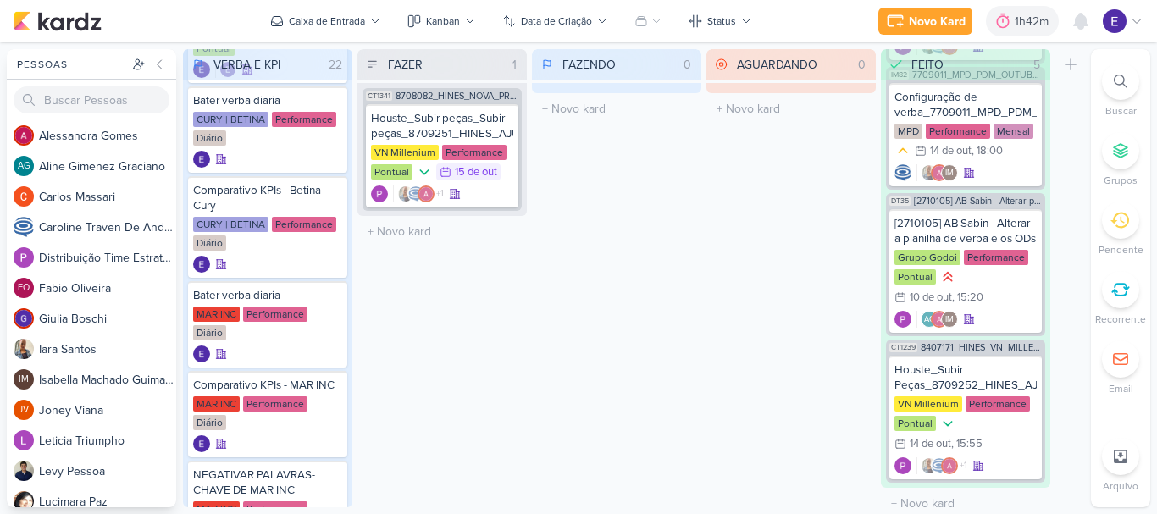
click at [605, 297] on div "FAZENDO 0 Mover Para Esquerda Mover Para Direita [GEOGRAPHIC_DATA] O título do …" at bounding box center [616, 278] width 169 height 458
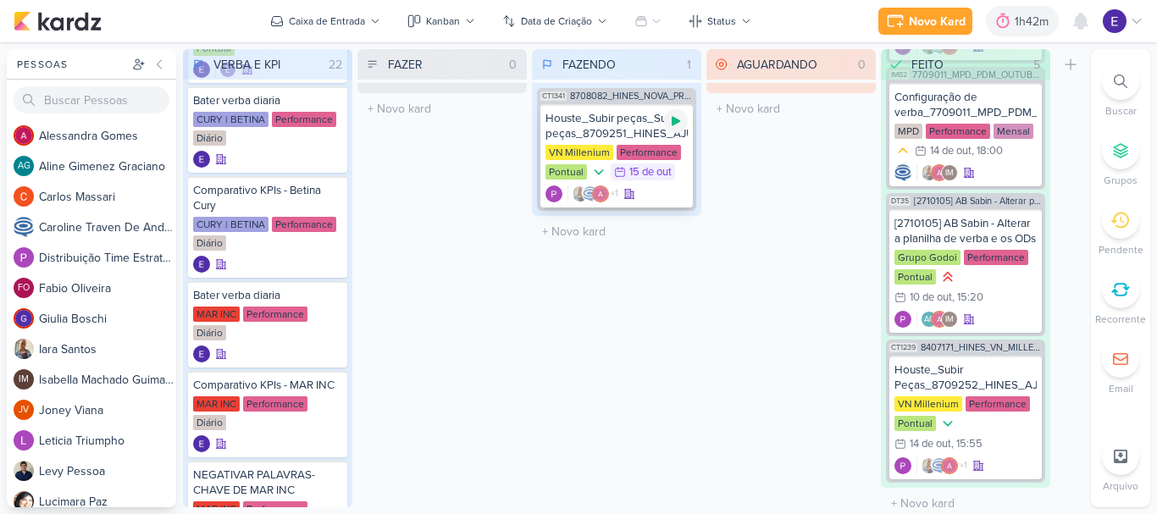
click at [680, 124] on icon at bounding box center [676, 121] width 14 height 14
click at [672, 179] on div "15/10 [DATE]" at bounding box center [643, 171] width 64 height 17
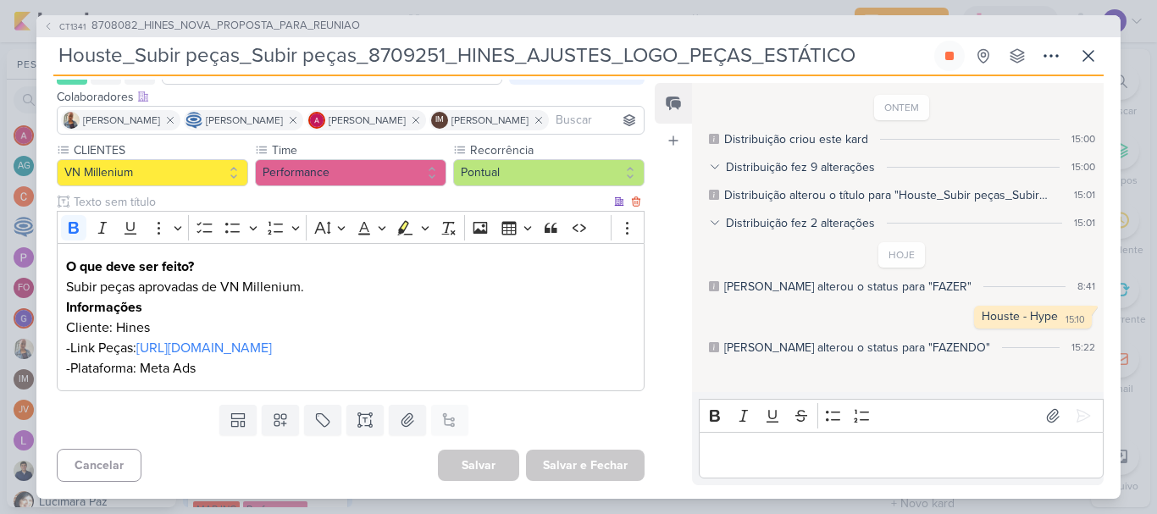
scroll to position [120, 0]
click at [272, 340] on link "[URL][DOMAIN_NAME]" at bounding box center [203, 348] width 135 height 17
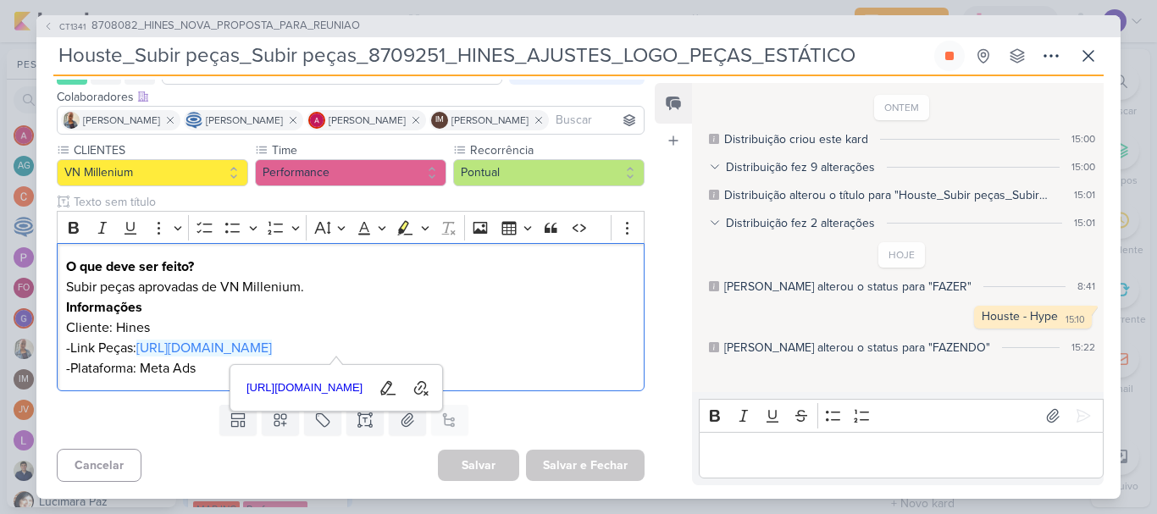
click at [806, 430] on div "Bold Italic Underline Strikethrough Bulleted List Numbered List" at bounding box center [900, 416] width 397 height 32
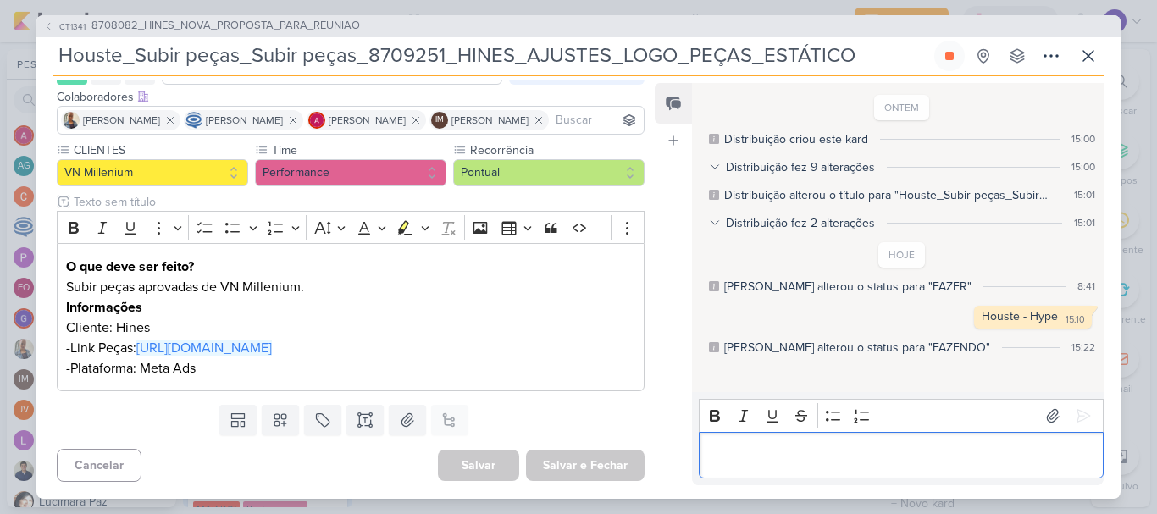
click at [806, 440] on div "Editor editing area: main" at bounding box center [901, 455] width 405 height 47
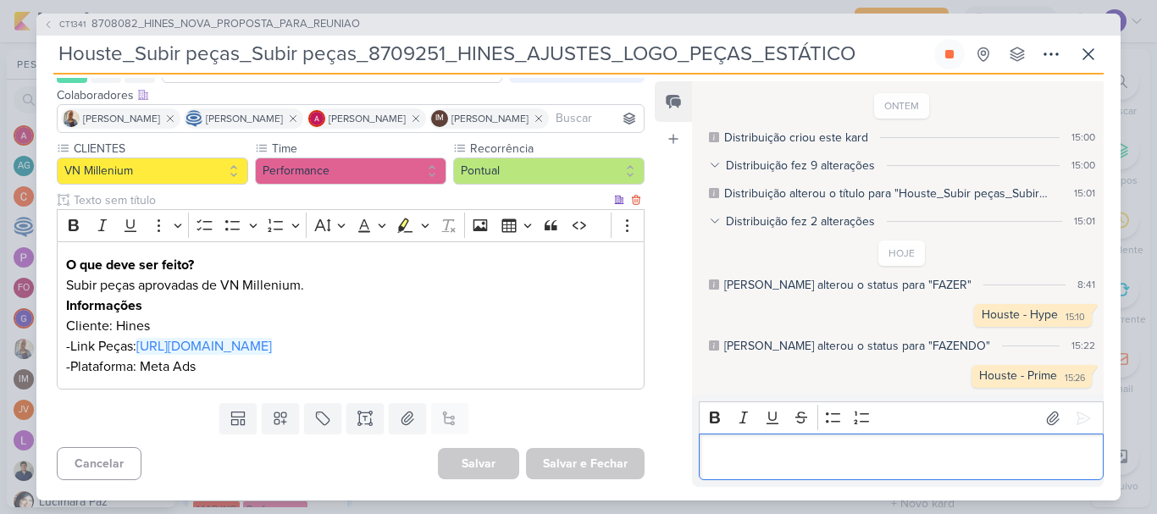
scroll to position [0, 0]
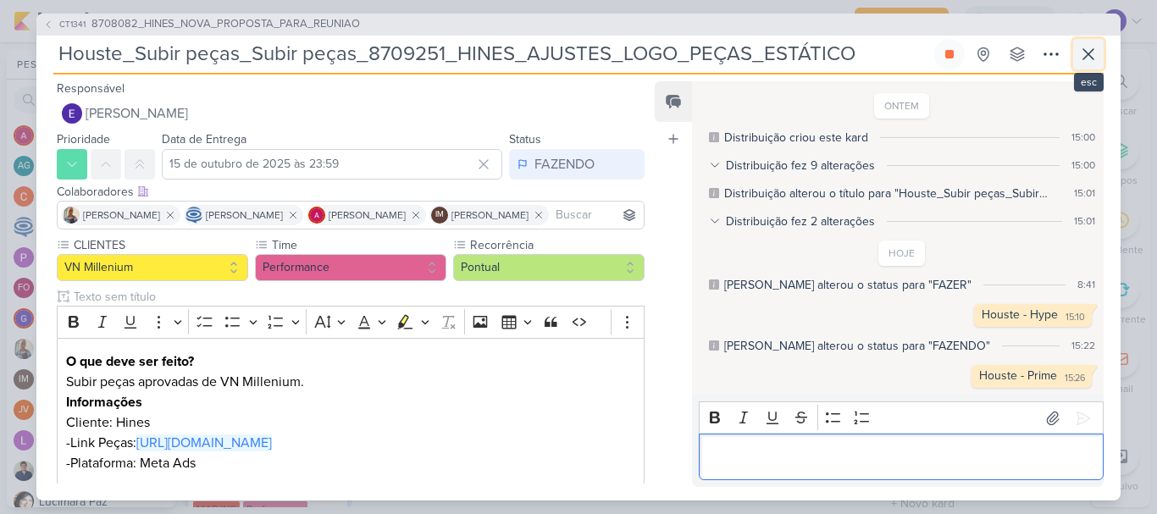
click at [1092, 47] on icon at bounding box center [1088, 54] width 20 height 20
